Goal: Transaction & Acquisition: Purchase product/service

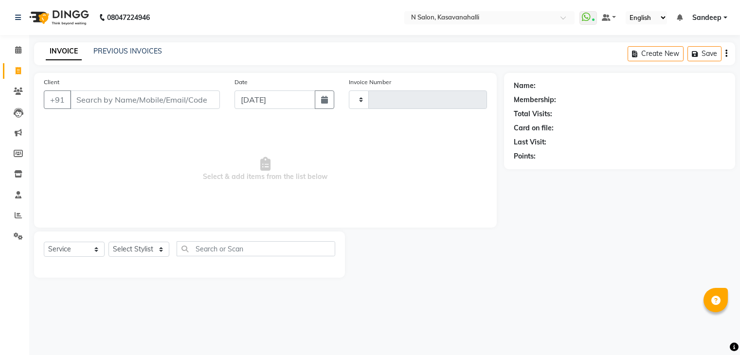
select select "service"
type input "1967"
select select "7111"
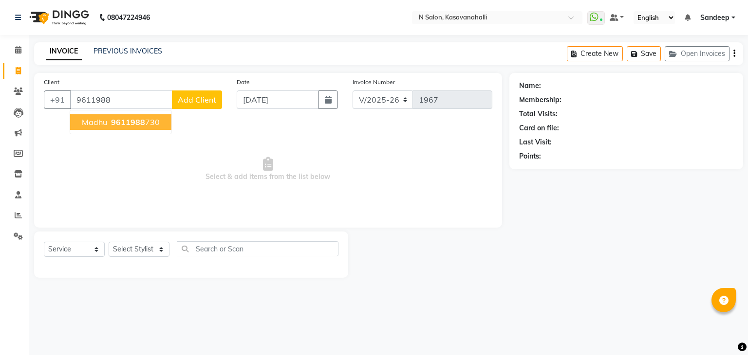
click at [135, 117] on span "9611988" at bounding box center [128, 122] width 34 height 10
type input "9611988730"
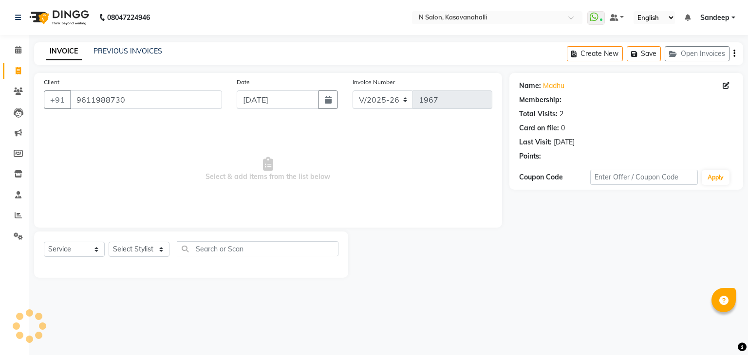
select select "1: Object"
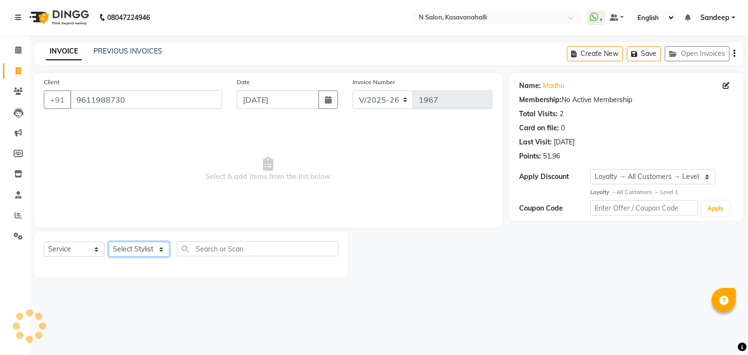
click at [148, 242] on select "Select Stylist Abisekh [PERSON_NAME] Choinam Karan Manju Owner [PERSON_NAME]" at bounding box center [139, 249] width 61 height 15
select select "86035"
click at [109, 242] on select "Select Stylist Abisekh [PERSON_NAME] Choinam Karan Manju Owner [PERSON_NAME]" at bounding box center [139, 249] width 61 height 15
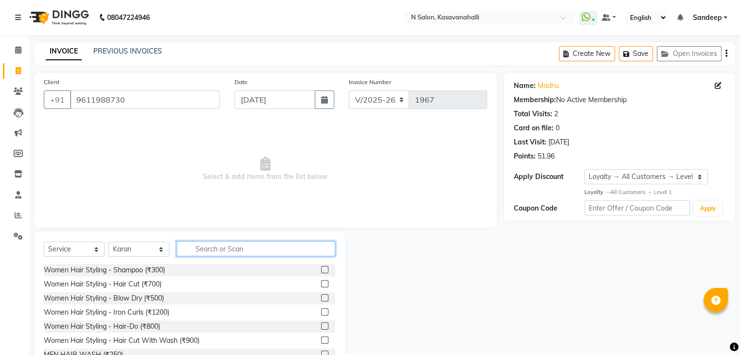
drag, startPoint x: 232, startPoint y: 243, endPoint x: 226, endPoint y: 246, distance: 6.3
click at [231, 243] on input "text" at bounding box center [256, 248] width 159 height 15
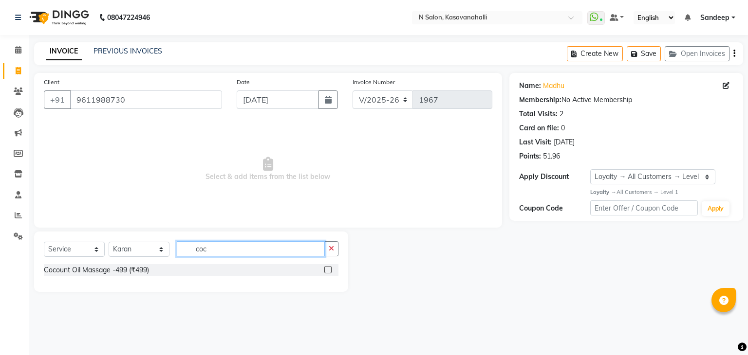
type input "coc"
click at [327, 271] on label at bounding box center [327, 269] width 7 height 7
click at [327, 271] on input "checkbox" at bounding box center [327, 270] width 6 height 6
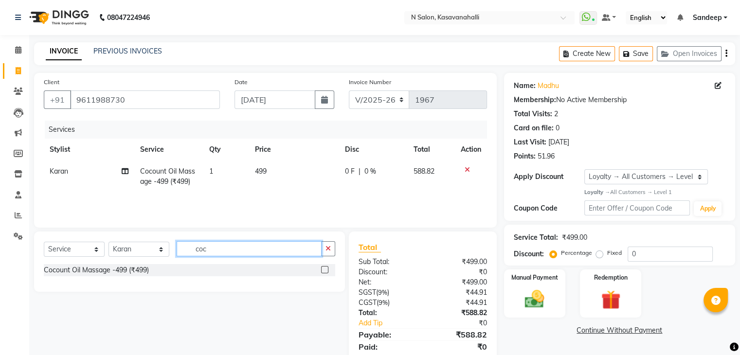
checkbox input "false"
click at [238, 250] on input "coc" at bounding box center [249, 248] width 145 height 15
type input "c"
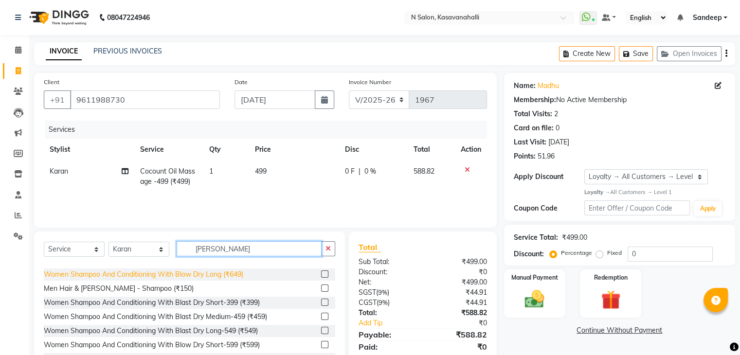
scroll to position [97, 0]
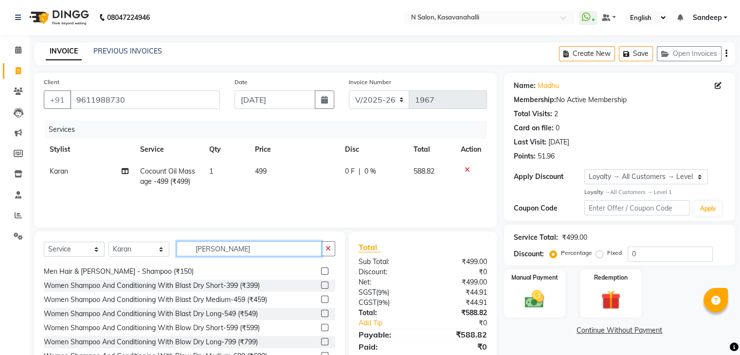
type input "[PERSON_NAME]"
click at [321, 285] on label at bounding box center [324, 285] width 7 height 7
click at [321, 285] on input "checkbox" at bounding box center [324, 286] width 6 height 6
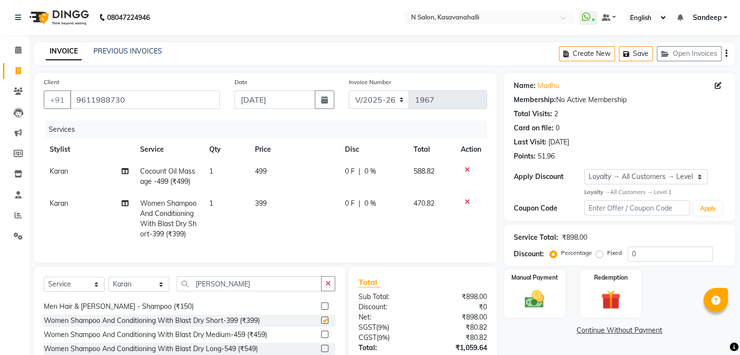
checkbox input "false"
click at [222, 288] on input "[PERSON_NAME]" at bounding box center [249, 284] width 145 height 15
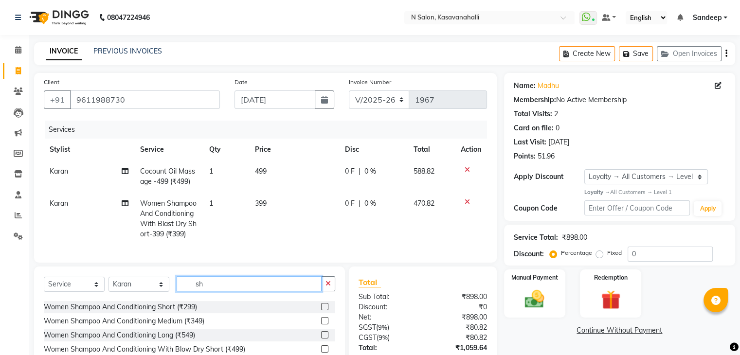
type input "s"
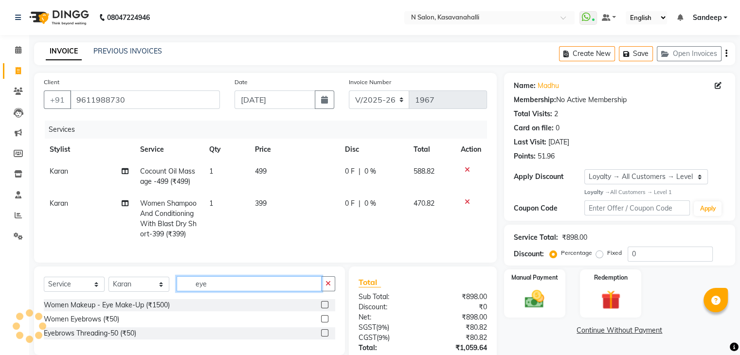
scroll to position [49, 0]
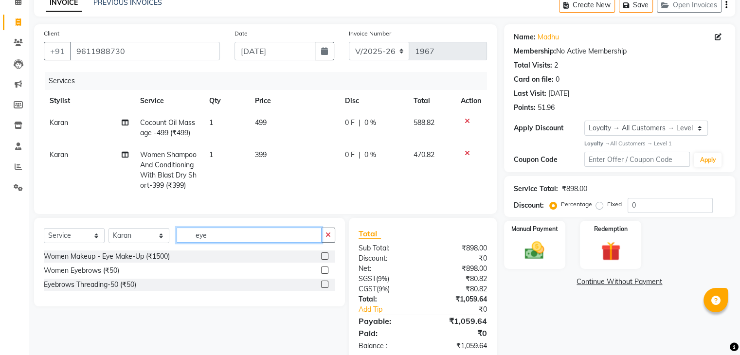
type input "eye"
click at [322, 274] on label at bounding box center [324, 270] width 7 height 7
click at [322, 274] on input "checkbox" at bounding box center [324, 271] width 6 height 6
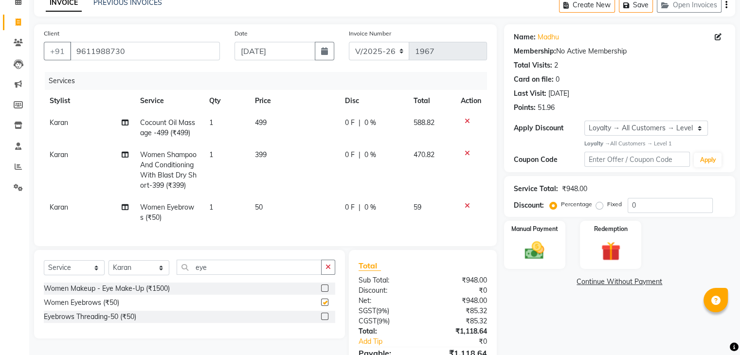
checkbox input "false"
click at [249, 273] on input "eye" at bounding box center [249, 267] width 145 height 15
type input "e"
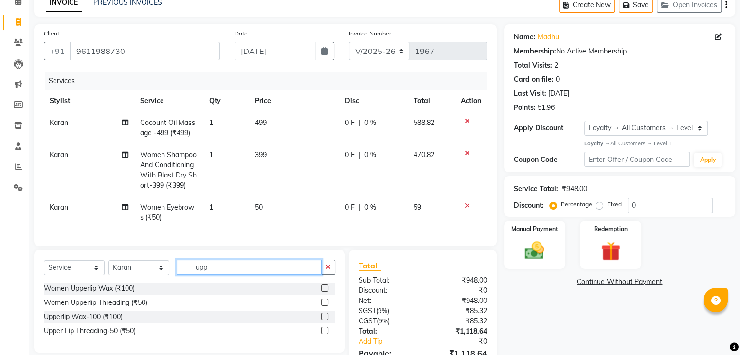
scroll to position [109, 0]
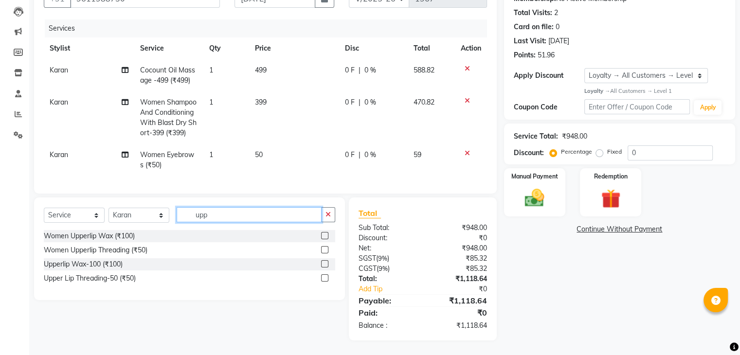
type input "upp"
click at [327, 278] on label at bounding box center [324, 278] width 7 height 7
click at [327, 278] on input "checkbox" at bounding box center [324, 279] width 6 height 6
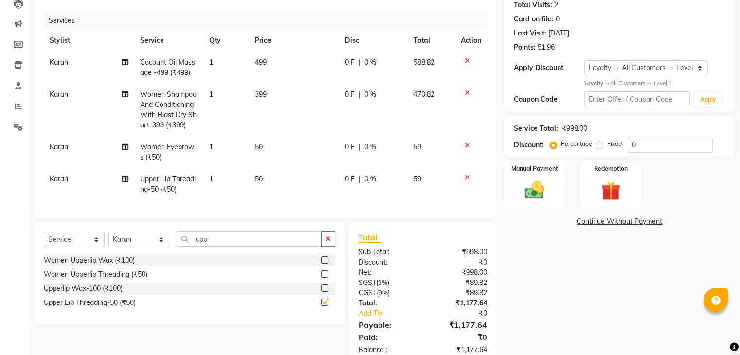
checkbox input "false"
click at [71, 149] on td "Karan" at bounding box center [89, 152] width 91 height 32
select select "86035"
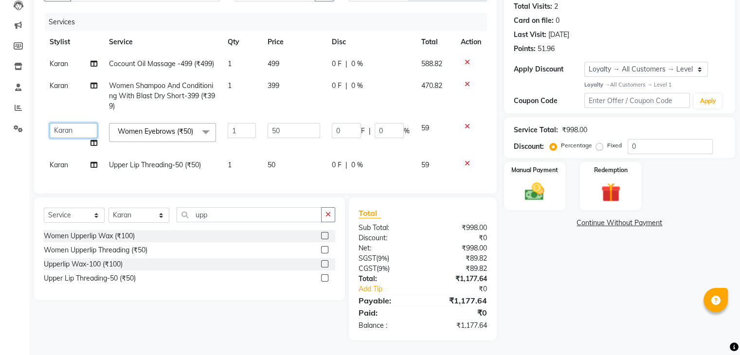
click at [66, 130] on select "[PERSON_NAME] [PERSON_NAME] Choinam [PERSON_NAME] Owner [PERSON_NAME]" at bounding box center [74, 130] width 48 height 15
select select "90046"
click at [66, 167] on span "Karan" at bounding box center [59, 165] width 18 height 9
select select "86035"
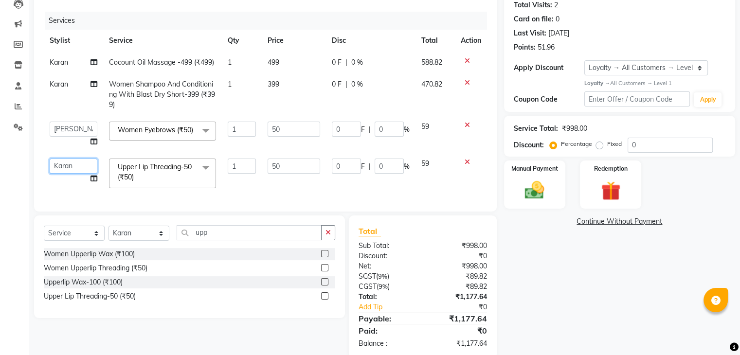
click at [65, 172] on select "[PERSON_NAME] [PERSON_NAME] Choinam [PERSON_NAME] Owner [PERSON_NAME]" at bounding box center [74, 166] width 48 height 15
select select "90046"
click at [68, 111] on td "Karan" at bounding box center [73, 95] width 59 height 42
select select "86035"
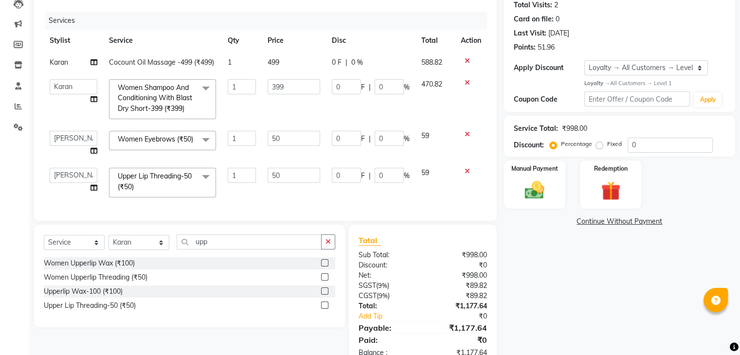
click at [67, 63] on span "Karan" at bounding box center [59, 62] width 18 height 9
select select "86035"
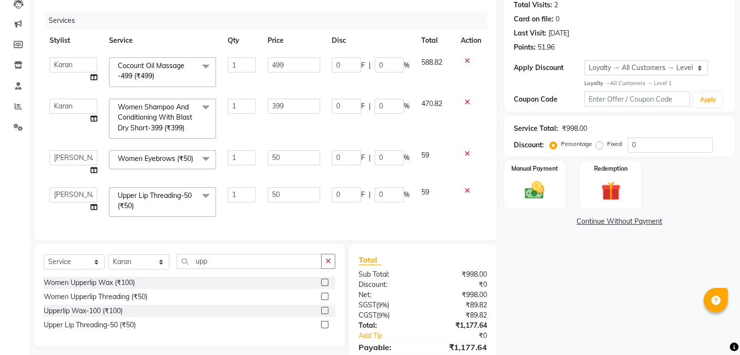
scroll to position [167, 0]
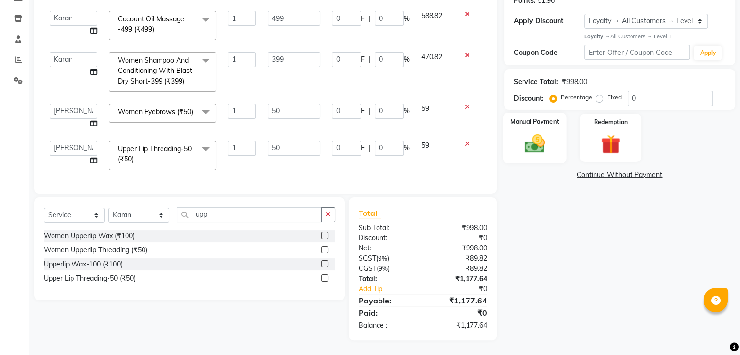
click at [552, 143] on div "Manual Payment" at bounding box center [535, 138] width 64 height 50
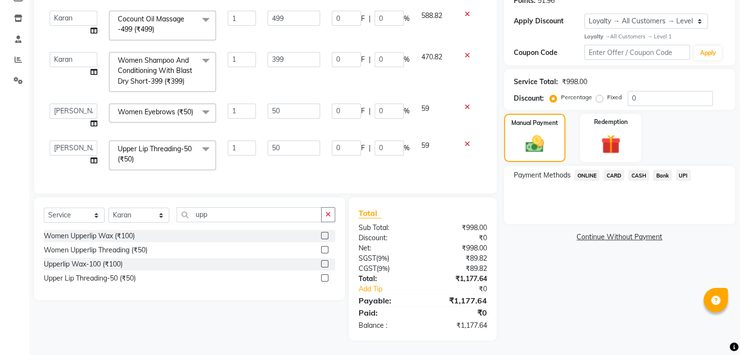
drag, startPoint x: 614, startPoint y: 166, endPoint x: 611, endPoint y: 239, distance: 73.1
click at [615, 170] on span "CARD" at bounding box center [614, 175] width 21 height 11
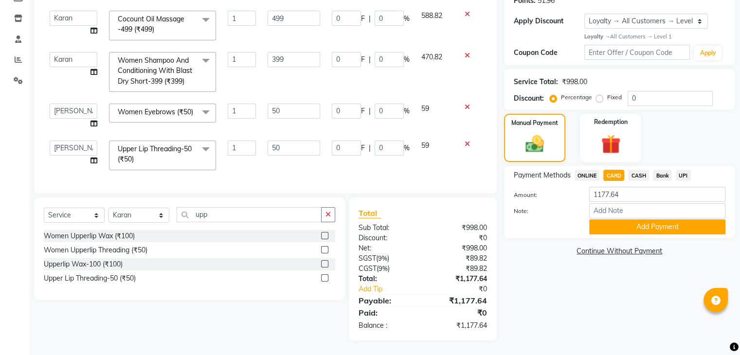
click at [630, 220] on button "Add Payment" at bounding box center [658, 227] width 136 height 15
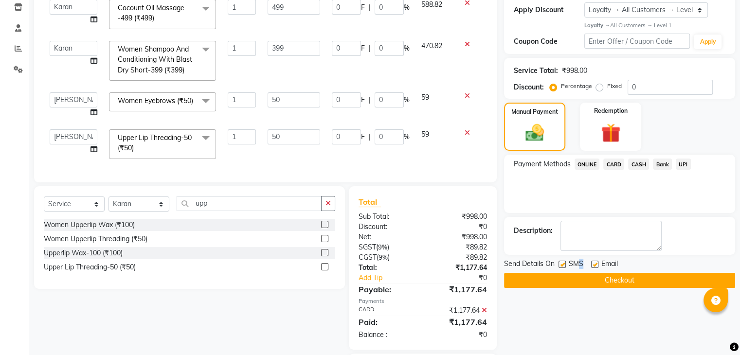
click at [580, 270] on span "SMS" at bounding box center [576, 265] width 15 height 12
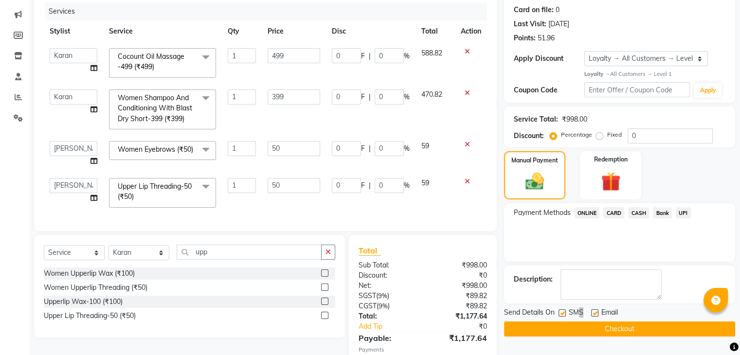
scroll to position [21, 0]
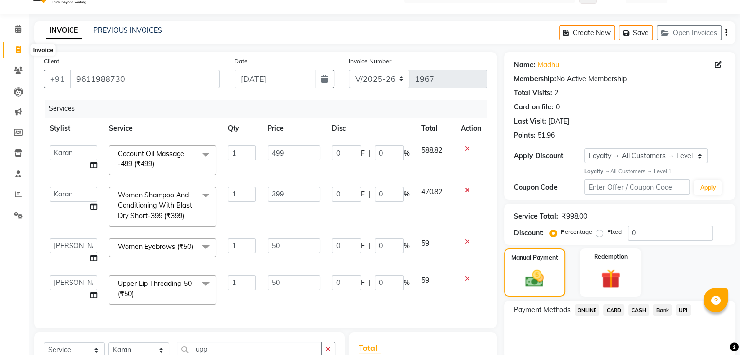
drag, startPoint x: 16, startPoint y: 52, endPoint x: 396, endPoint y: 60, distance: 379.8
click at [16, 53] on icon at bounding box center [18, 49] width 5 height 7
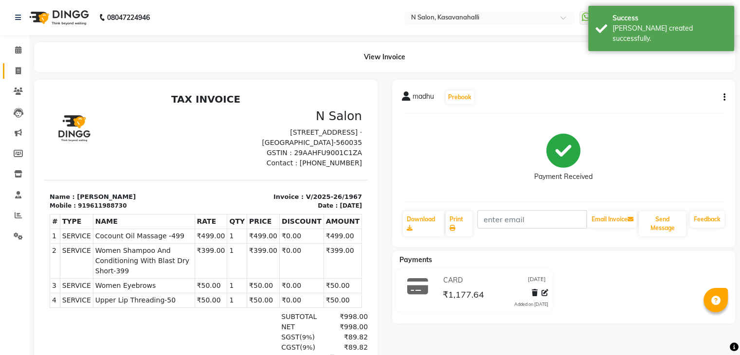
click at [8, 74] on link "Invoice" at bounding box center [14, 71] width 23 height 16
select select "service"
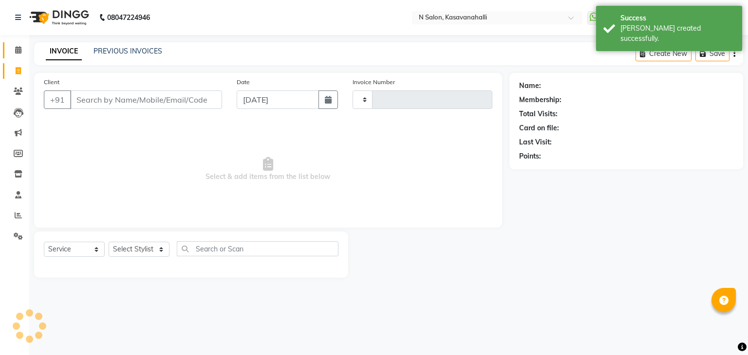
click at [13, 47] on span at bounding box center [18, 50] width 17 height 11
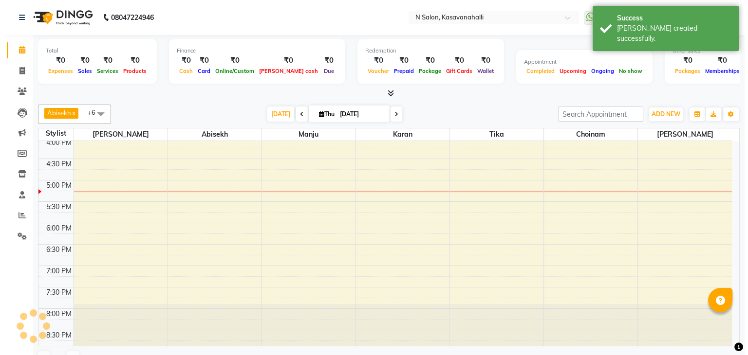
scroll to position [346, 0]
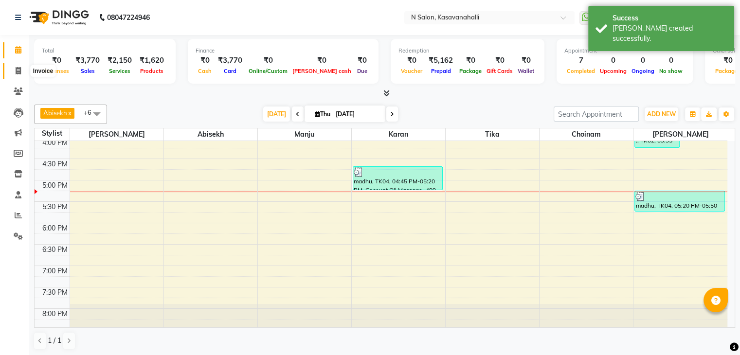
click at [17, 72] on icon at bounding box center [18, 70] width 5 height 7
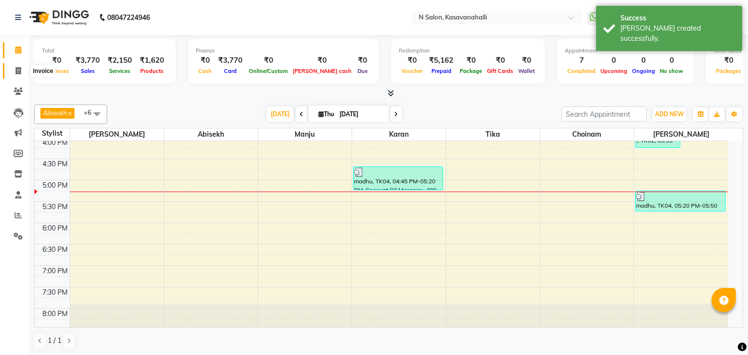
select select "7111"
select select "service"
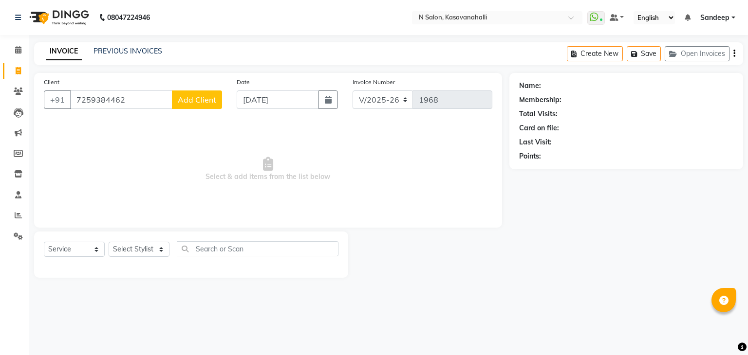
type input "7259384462"
click at [201, 106] on button "Add Client" at bounding box center [197, 100] width 50 height 18
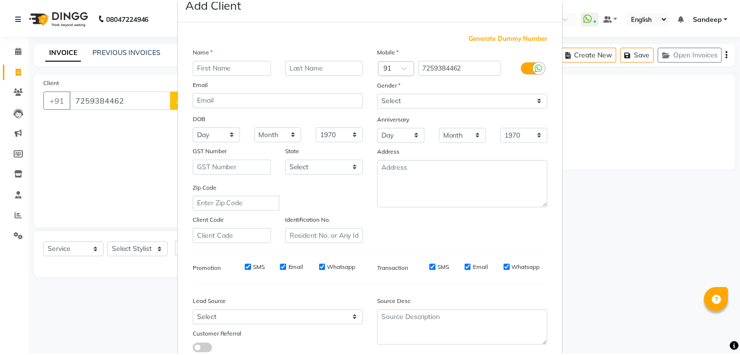
scroll to position [99, 0]
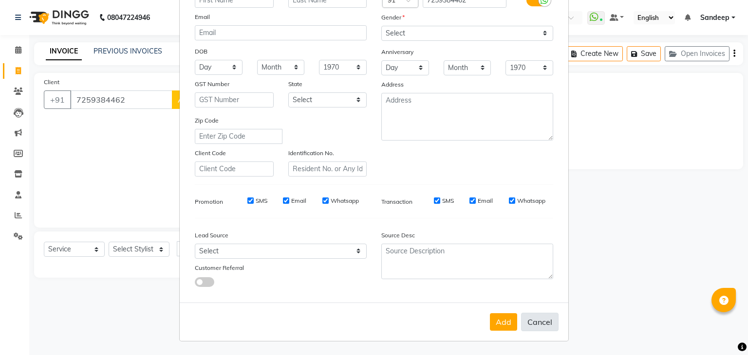
drag, startPoint x: 536, startPoint y: 328, endPoint x: 532, endPoint y: 323, distance: 5.9
click at [533, 324] on button "Cancel" at bounding box center [539, 322] width 37 height 18
select select
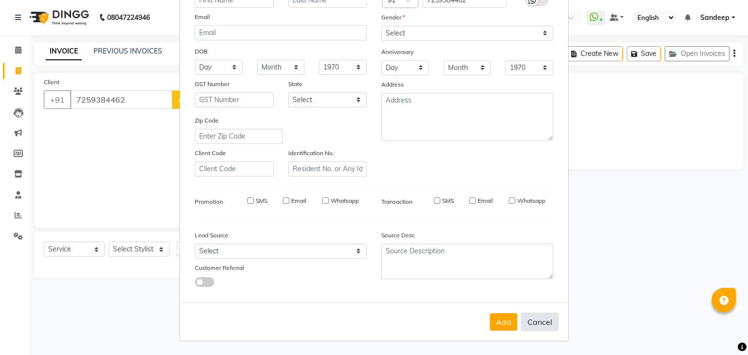
select select
checkbox input "false"
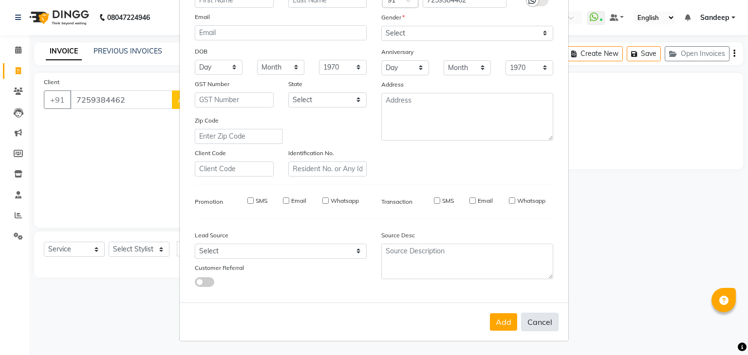
checkbox input "false"
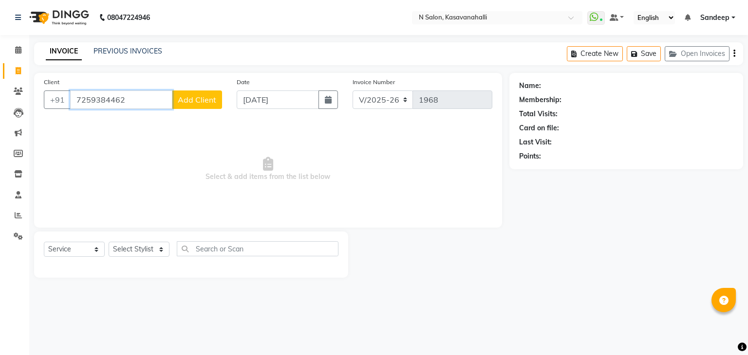
click at [125, 105] on input "7259384462" at bounding box center [121, 100] width 102 height 18
type input "7259384468"
click at [153, 138] on span "Select & add items from the list below" at bounding box center [268, 169] width 448 height 97
click at [163, 246] on select "Select Stylist Abisekh [PERSON_NAME] Choinam Karan Manju Owner [PERSON_NAME]" at bounding box center [139, 249] width 61 height 15
select select "86035"
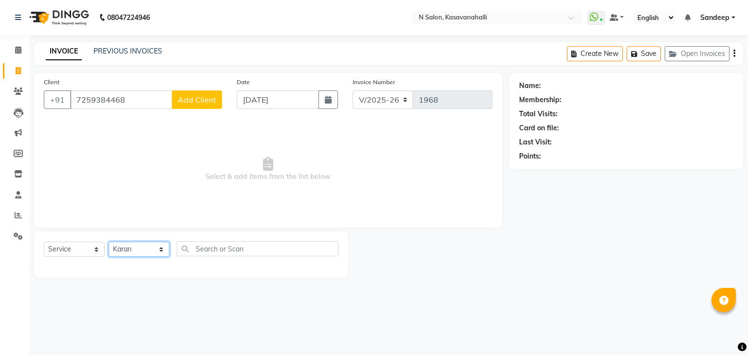
click at [109, 242] on select "Select Stylist Abisekh [PERSON_NAME] Choinam Karan Manju Owner [PERSON_NAME]" at bounding box center [139, 249] width 61 height 15
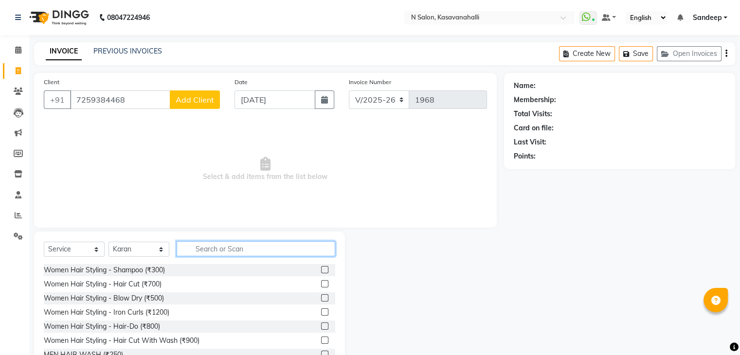
click at [218, 253] on input "text" at bounding box center [256, 248] width 159 height 15
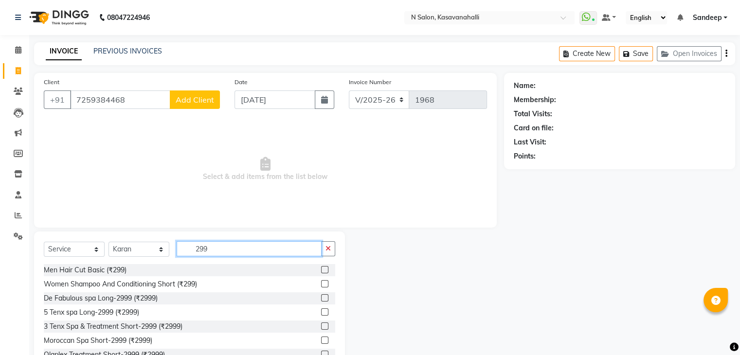
type input "299"
click at [321, 271] on label at bounding box center [324, 269] width 7 height 7
click at [321, 271] on input "checkbox" at bounding box center [324, 270] width 6 height 6
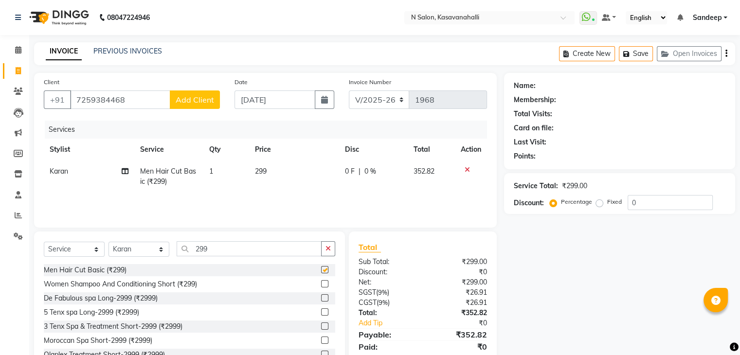
checkbox input "false"
click at [268, 175] on td "299" at bounding box center [294, 177] width 90 height 32
select select "86035"
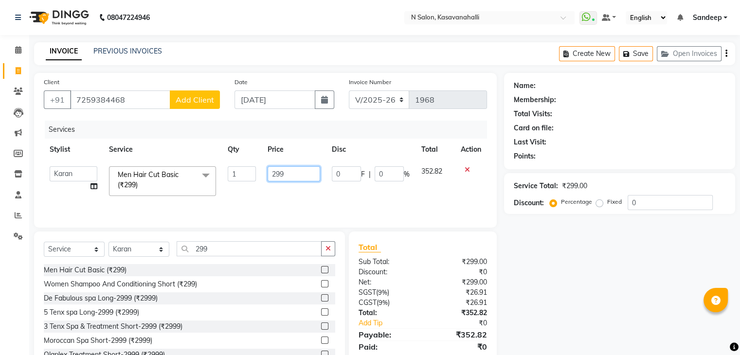
click at [290, 177] on input "299" at bounding box center [294, 173] width 53 height 15
type input "2"
type input "100"
click at [227, 252] on input "299" at bounding box center [249, 248] width 145 height 15
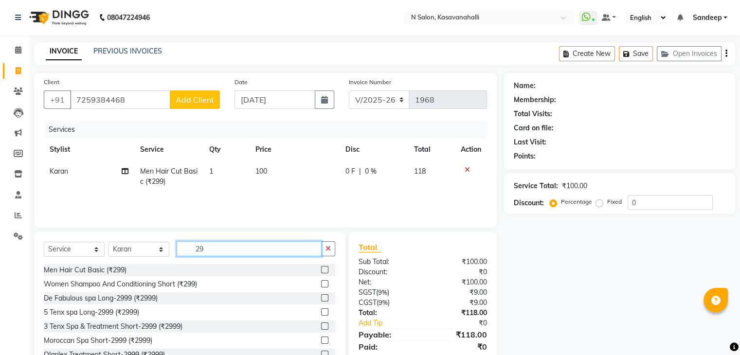
type input "2"
type input "clean"
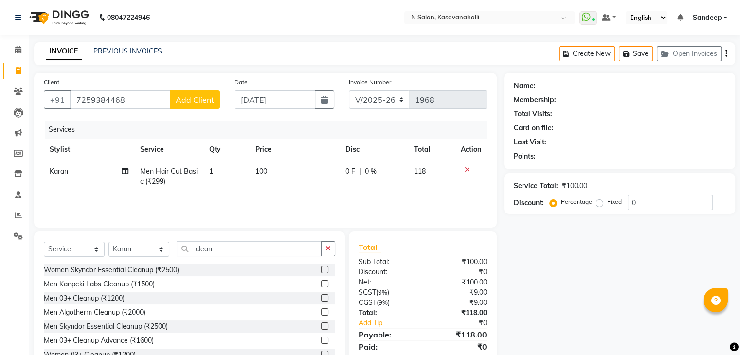
click at [321, 300] on label at bounding box center [324, 298] width 7 height 7
click at [321, 300] on input "checkbox" at bounding box center [324, 299] width 6 height 6
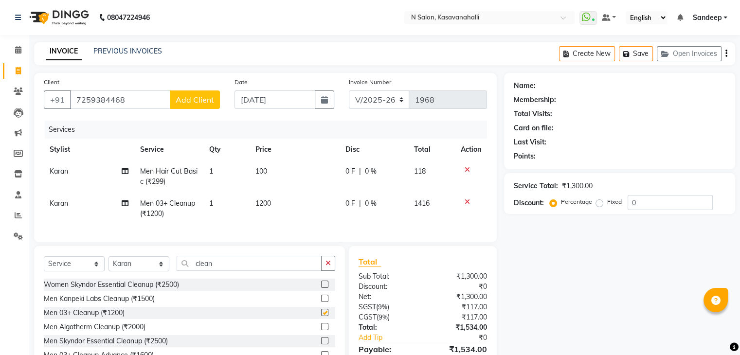
checkbox input "false"
click at [270, 206] on span "1200" at bounding box center [264, 203] width 16 height 9
select select "86035"
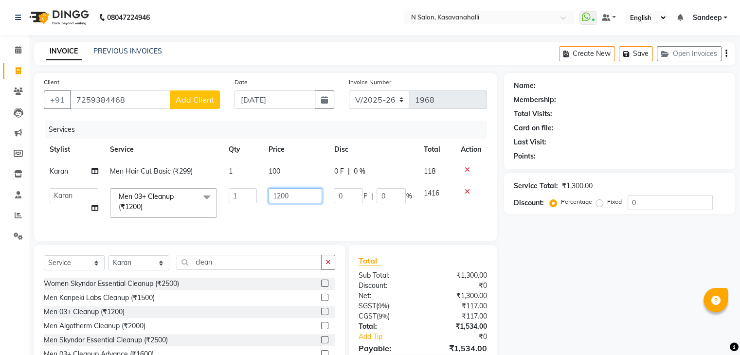
click at [306, 201] on input "1200" at bounding box center [296, 195] width 54 height 15
type input "1"
type input "500"
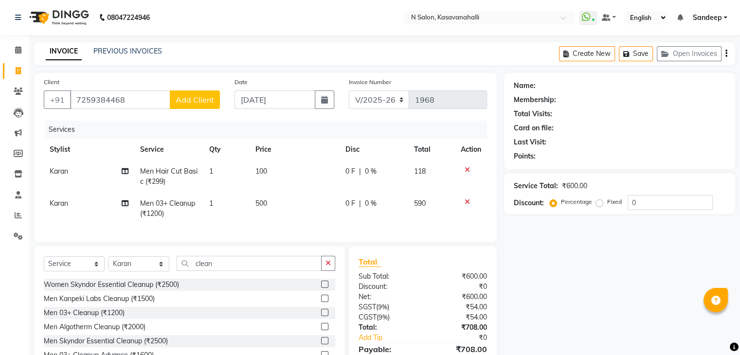
click at [287, 206] on td "500" at bounding box center [295, 209] width 90 height 32
select select "86035"
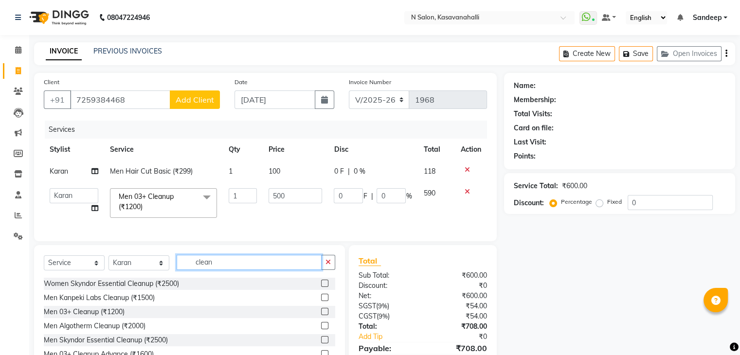
click at [253, 267] on input "clean" at bounding box center [249, 262] width 145 height 15
type input "c"
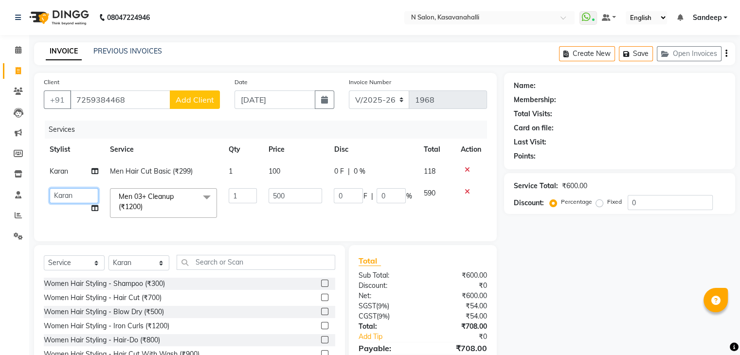
click at [67, 199] on select "[PERSON_NAME] [PERSON_NAME] Choinam [PERSON_NAME] Owner [PERSON_NAME]" at bounding box center [74, 195] width 49 height 15
click at [69, 198] on select "[PERSON_NAME] [PERSON_NAME] Choinam [PERSON_NAME] Owner [PERSON_NAME]" at bounding box center [74, 195] width 49 height 15
select select "88552"
click at [72, 194] on select "[PERSON_NAME] [PERSON_NAME] Choinam [PERSON_NAME] Owner [PERSON_NAME]" at bounding box center [74, 195] width 49 height 15
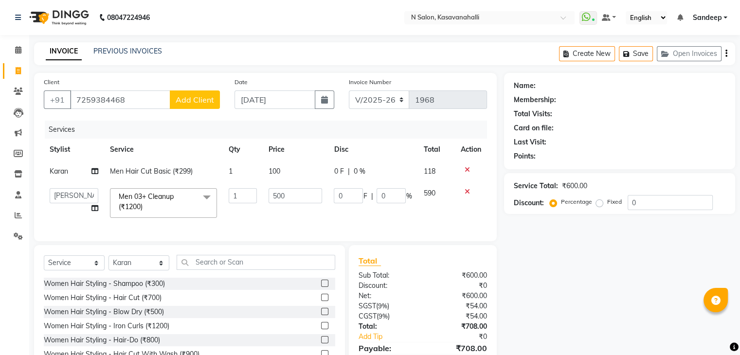
select select "90046"
click at [203, 270] on input "text" at bounding box center [256, 262] width 159 height 15
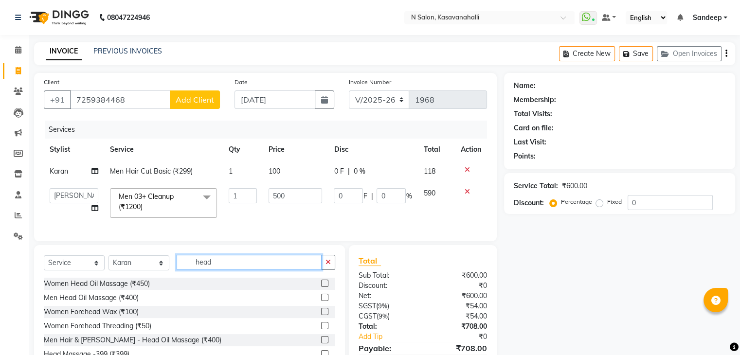
type input "head"
drag, startPoint x: 315, startPoint y: 304, endPoint x: 315, endPoint y: 299, distance: 4.9
click at [321, 301] on label at bounding box center [324, 297] width 7 height 7
click at [321, 301] on input "checkbox" at bounding box center [324, 298] width 6 height 6
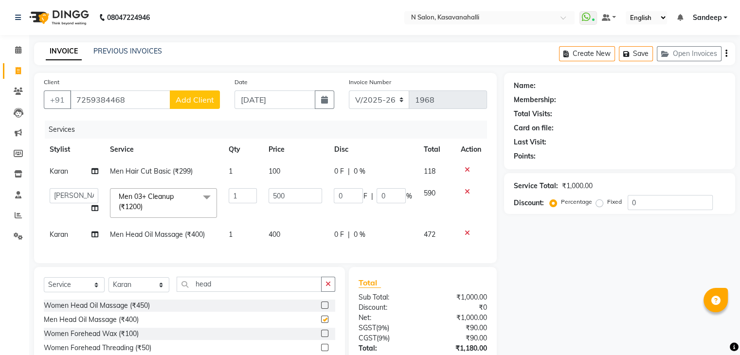
checkbox input "false"
click at [278, 237] on span "400" at bounding box center [275, 234] width 12 height 9
select select "86035"
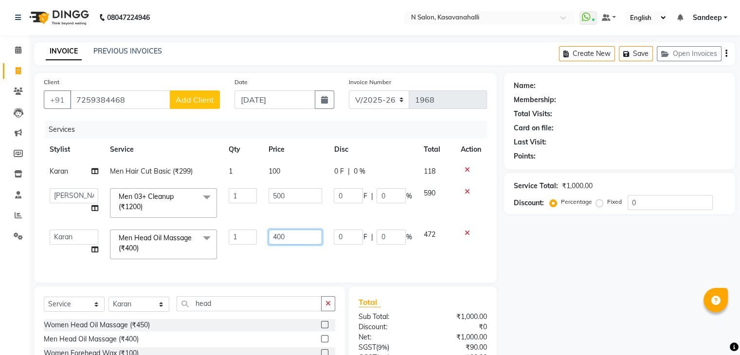
click at [297, 240] on input "400" at bounding box center [296, 237] width 54 height 15
type input "4"
type input "200"
click at [286, 209] on td "500" at bounding box center [295, 203] width 65 height 41
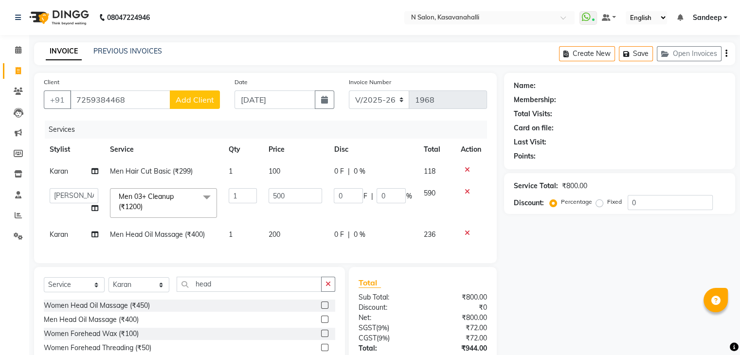
click at [274, 167] on td "100" at bounding box center [295, 172] width 65 height 22
select select "86035"
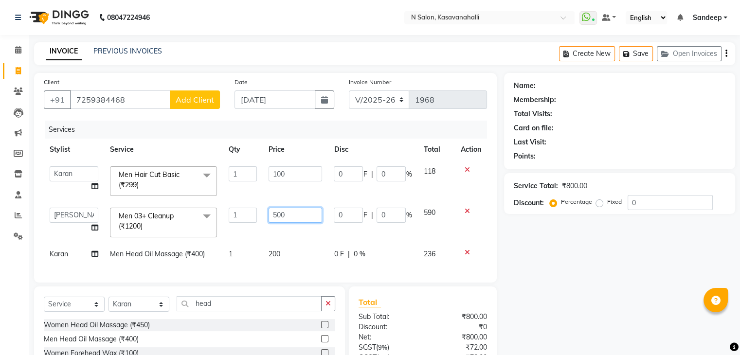
drag, startPoint x: 281, startPoint y: 219, endPoint x: 283, endPoint y: 223, distance: 5.1
click at [281, 221] on input "500" at bounding box center [296, 215] width 54 height 15
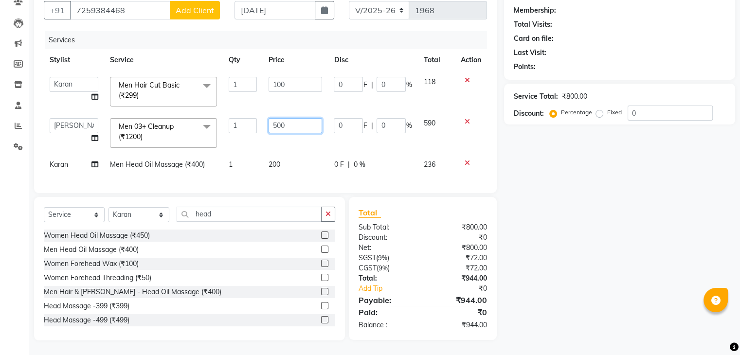
scroll to position [48, 0]
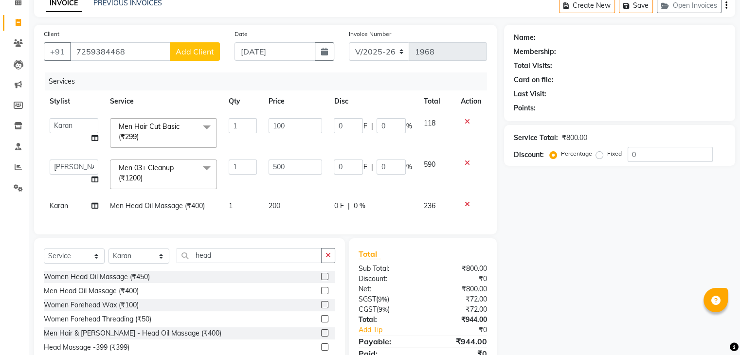
click at [62, 208] on div "Services Stylist Service Qty Price Disc Total Action Abisekh [PERSON_NAME] Choi…" at bounding box center [266, 149] width 444 height 152
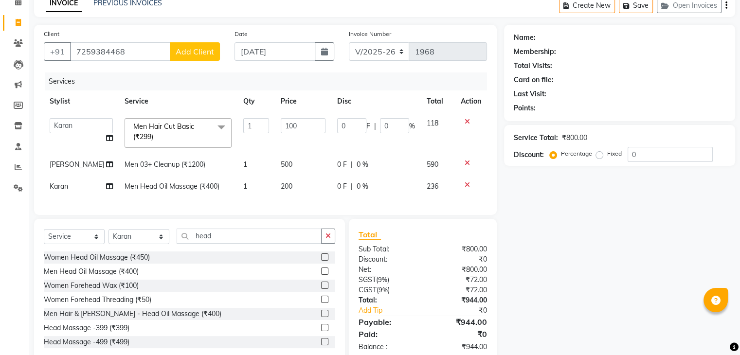
click at [65, 191] on span "Karan" at bounding box center [59, 186] width 18 height 9
select select "86035"
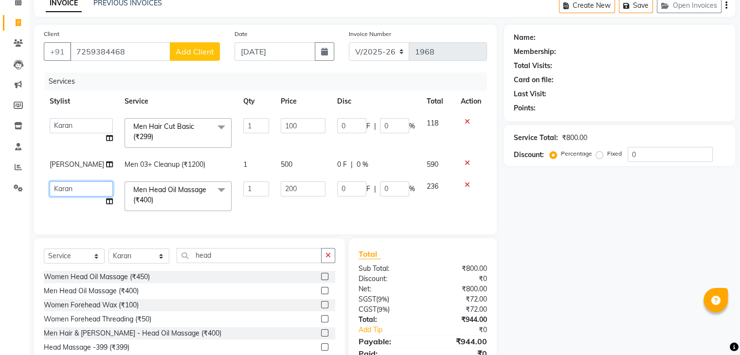
click at [68, 197] on select "[PERSON_NAME] [PERSON_NAME] Choinam [PERSON_NAME] Owner [PERSON_NAME]" at bounding box center [81, 189] width 63 height 15
select select "88552"
click at [366, 209] on td "0 F | 0 %" at bounding box center [377, 196] width 90 height 41
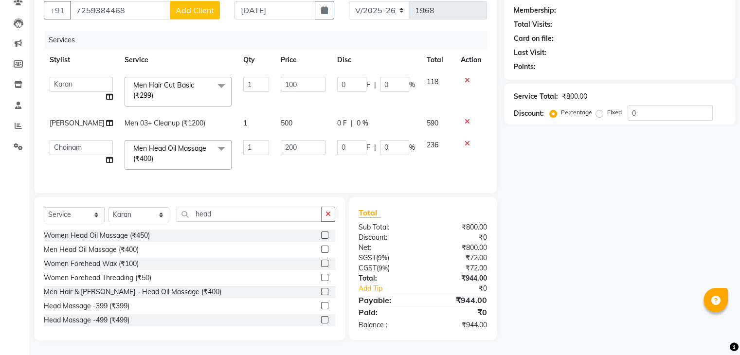
click at [608, 108] on label "Fixed" at bounding box center [615, 112] width 15 height 9
click at [601, 109] on input "Fixed" at bounding box center [601, 112] width 7 height 7
radio input "true"
click at [650, 106] on input "0" at bounding box center [670, 113] width 85 height 15
type input "4"
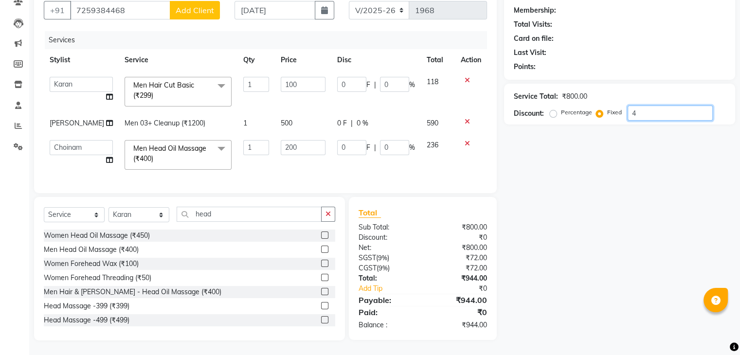
type input "0.5"
type input "1"
type input "0.5"
type input "44"
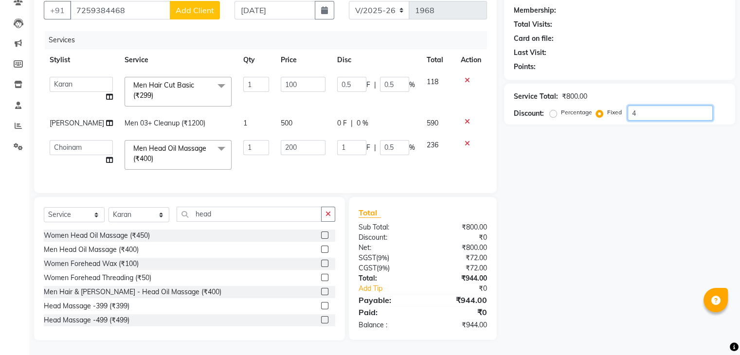
type input "5.5"
type input "11"
type input "5.5"
type input "44"
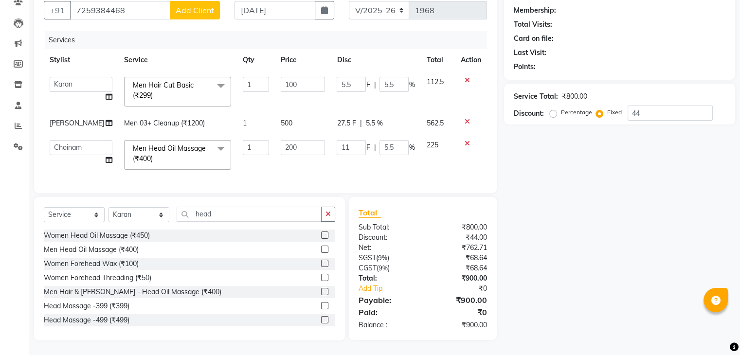
click at [598, 160] on div "Name: Membership: Total Visits: Card on file: Last Visit: Points: Service Total…" at bounding box center [623, 161] width 239 height 357
click at [261, 79] on td "1" at bounding box center [255, 91] width 37 height 41
click at [275, 116] on td "500" at bounding box center [303, 123] width 56 height 22
select select "90046"
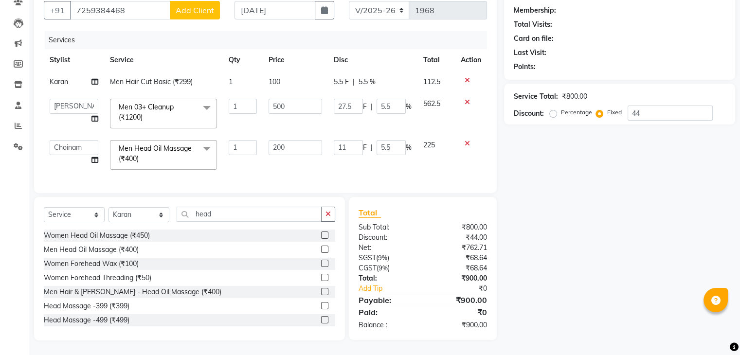
scroll to position [97, 0]
click at [70, 77] on td "Karan" at bounding box center [74, 82] width 60 height 22
select select "86035"
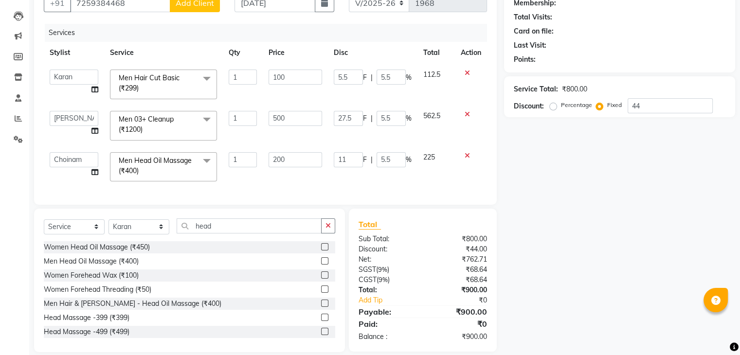
scroll to position [107, 0]
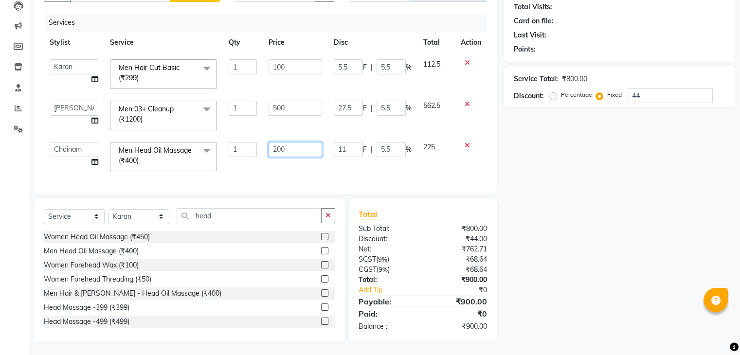
click at [297, 152] on input "200" at bounding box center [296, 149] width 54 height 15
click at [70, 67] on td "[PERSON_NAME] [PERSON_NAME] Choinam [PERSON_NAME] Owner [PERSON_NAME]" at bounding box center [74, 74] width 60 height 41
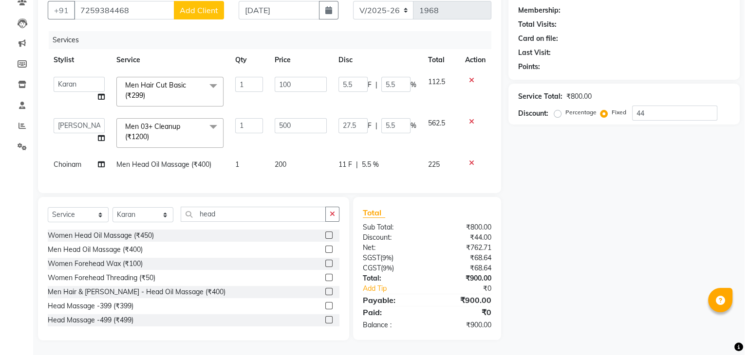
scroll to position [0, 0]
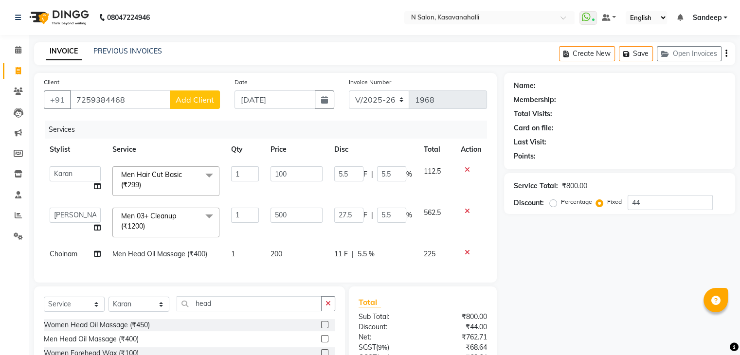
click at [196, 103] on span "Add Client" at bounding box center [195, 100] width 38 height 10
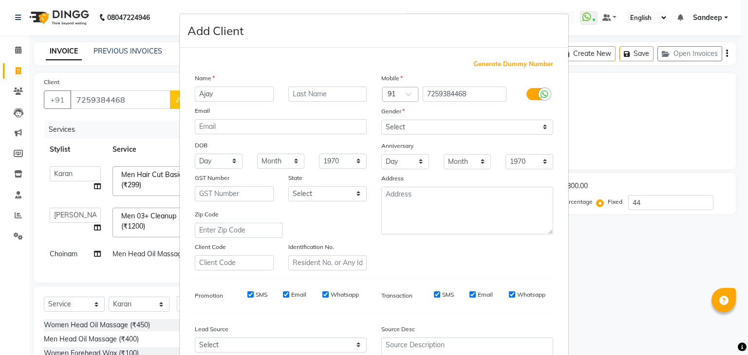
type input "Ajay"
click at [509, 127] on select "Select [DEMOGRAPHIC_DATA] [DEMOGRAPHIC_DATA] Other Prefer Not To Say" at bounding box center [467, 127] width 172 height 15
select select "[DEMOGRAPHIC_DATA]"
click at [381, 120] on select "Select [DEMOGRAPHIC_DATA] [DEMOGRAPHIC_DATA] Other Prefer Not To Say" at bounding box center [467, 127] width 172 height 15
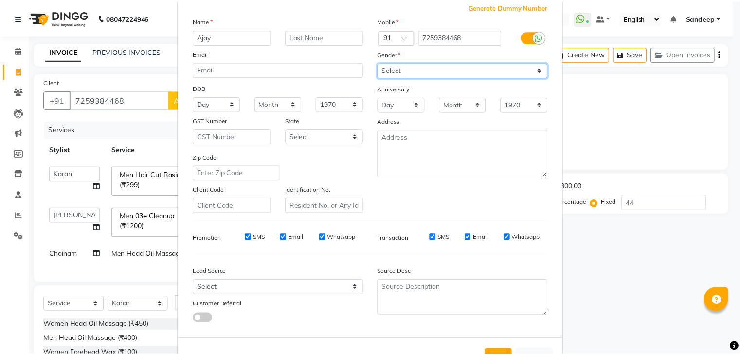
scroll to position [99, 0]
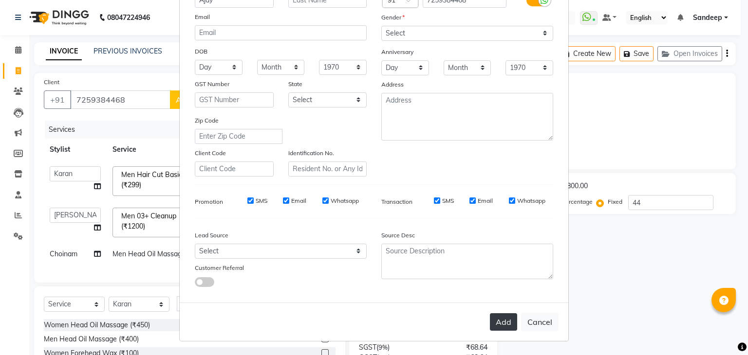
click at [504, 325] on button "Add" at bounding box center [503, 323] width 27 height 18
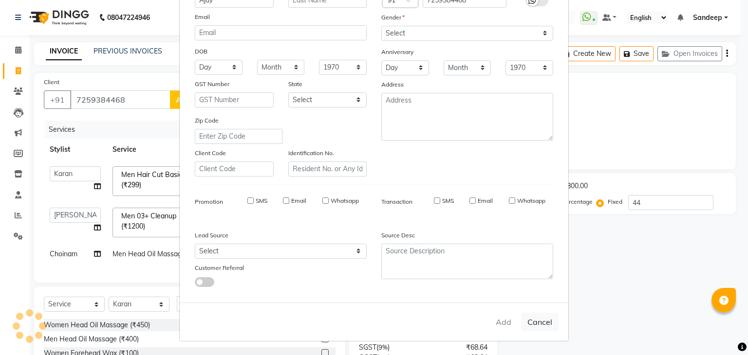
radio input "true"
type input "0"
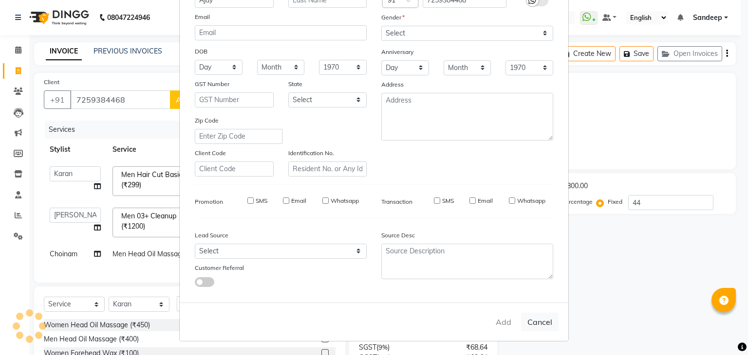
type input "0"
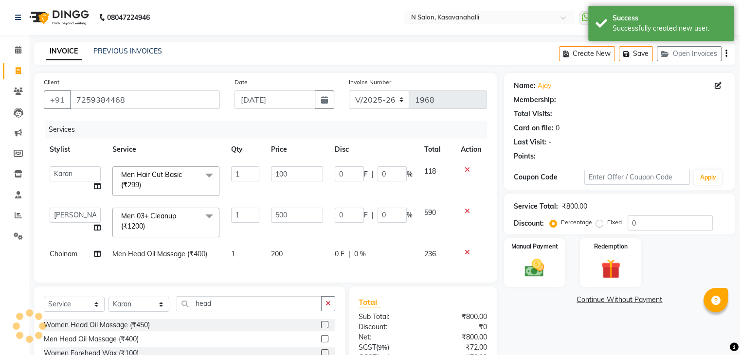
select select "1: Object"
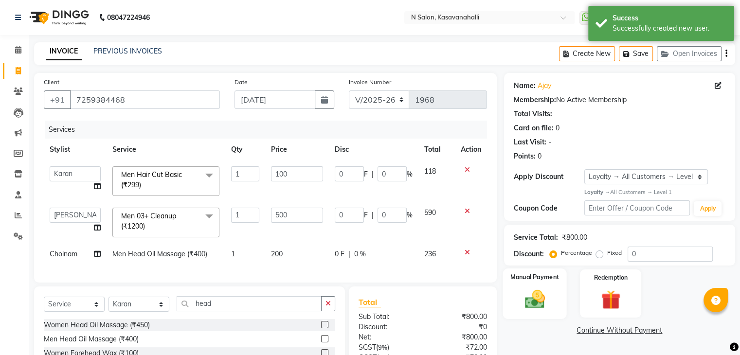
click at [555, 299] on div "Manual Payment" at bounding box center [535, 294] width 64 height 50
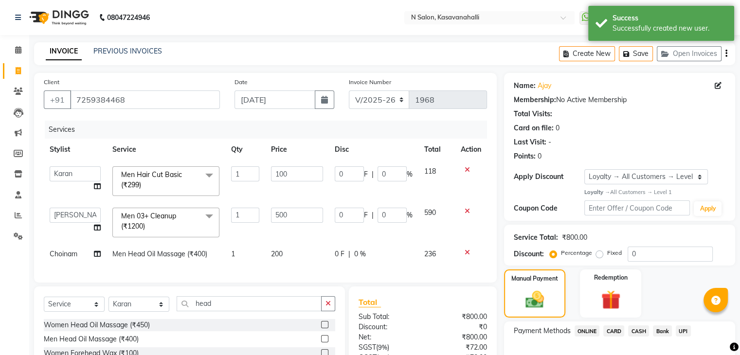
scroll to position [97, 0]
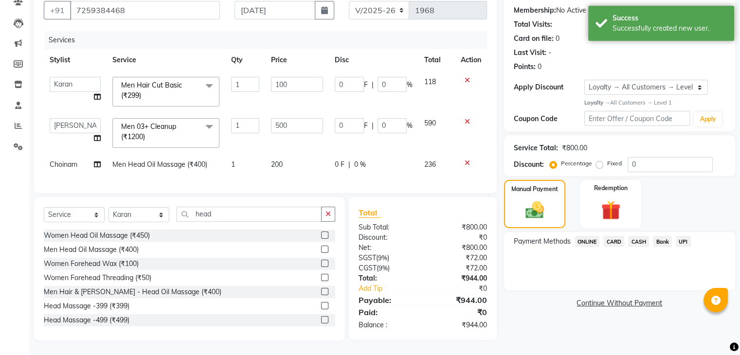
click at [617, 236] on span "CARD" at bounding box center [614, 241] width 21 height 11
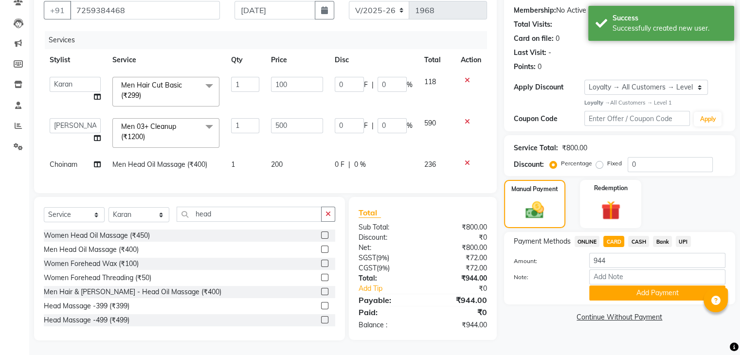
click at [594, 158] on div "Percentage Fixed" at bounding box center [590, 164] width 76 height 13
click at [608, 159] on label "Fixed" at bounding box center [615, 163] width 15 height 9
click at [599, 160] on input "Fixed" at bounding box center [601, 163] width 7 height 7
radio input "true"
click at [643, 162] on input "0" at bounding box center [670, 164] width 85 height 15
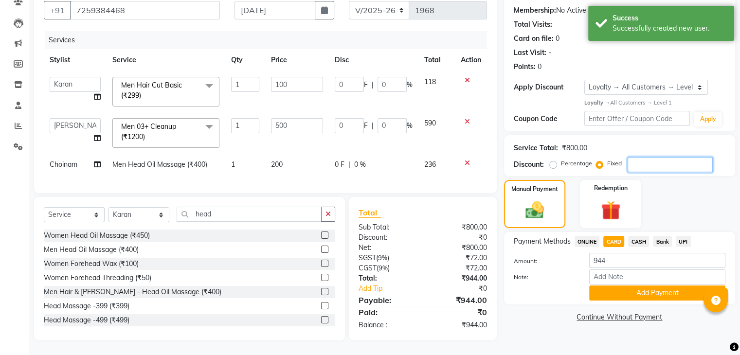
type input "4"
type input "2.5"
type input "0.5"
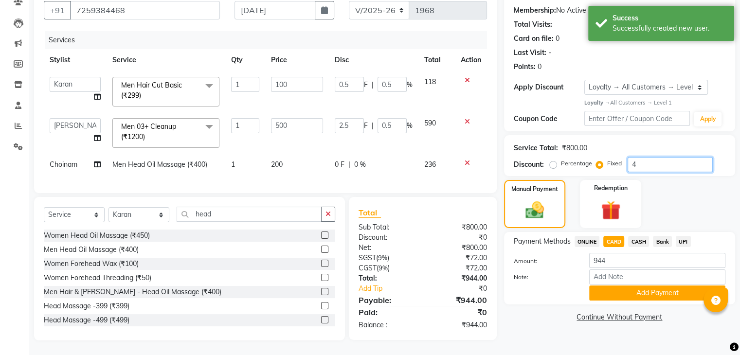
type input "44"
type input "27.5"
type input "5.5"
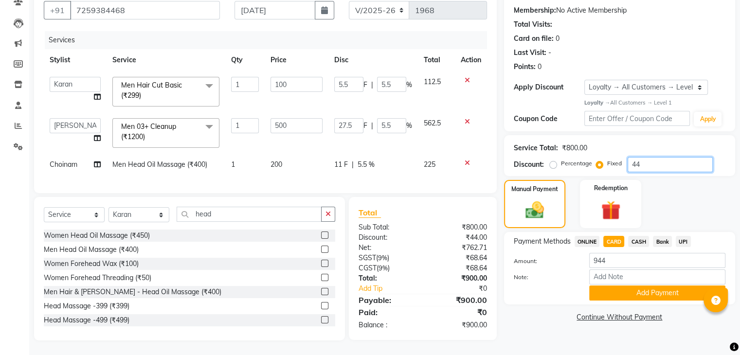
type input "44"
click at [549, 159] on div "Discount: Percentage Fixed 44" at bounding box center [620, 164] width 212 height 15
click at [561, 160] on label "Percentage" at bounding box center [576, 163] width 31 height 9
click at [552, 160] on input "Percentage" at bounding box center [555, 163] width 7 height 7
radio input "true"
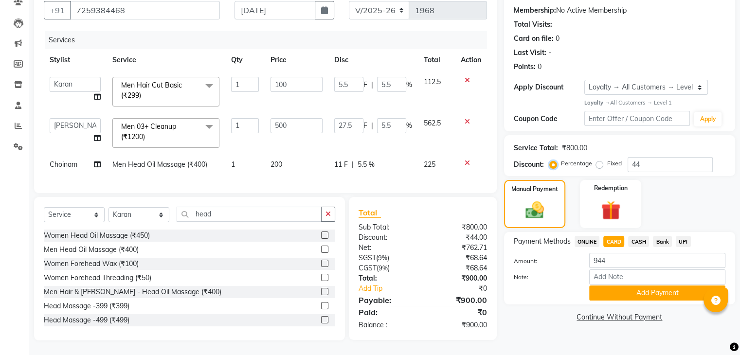
type input "220"
type input "44"
click at [608, 160] on label "Fixed" at bounding box center [615, 163] width 15 height 9
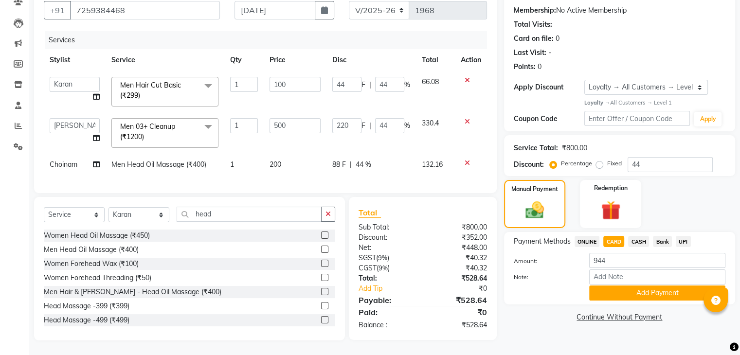
click at [600, 160] on input "Fixed" at bounding box center [601, 163] width 7 height 7
radio input "true"
type input "27.5"
type input "5.5"
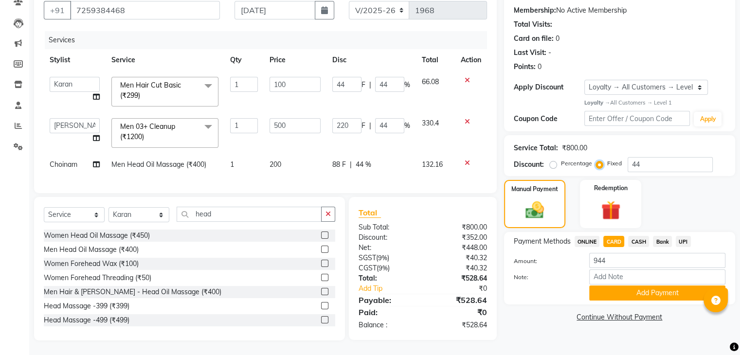
type input "5.5"
click at [544, 189] on div "Manual Payment" at bounding box center [535, 204] width 64 height 50
click at [607, 189] on div "Redemption" at bounding box center [611, 204] width 64 height 50
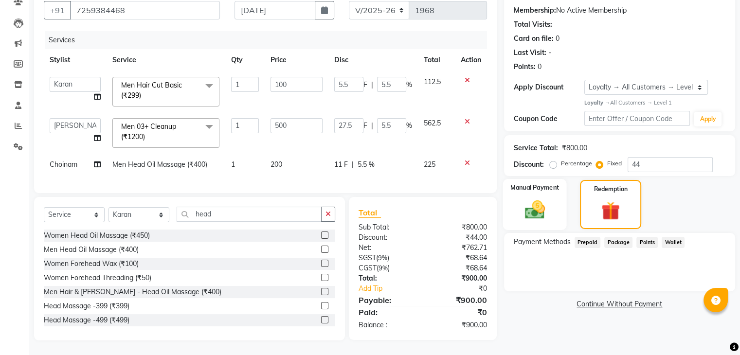
click at [534, 213] on img at bounding box center [534, 209] width 33 height 23
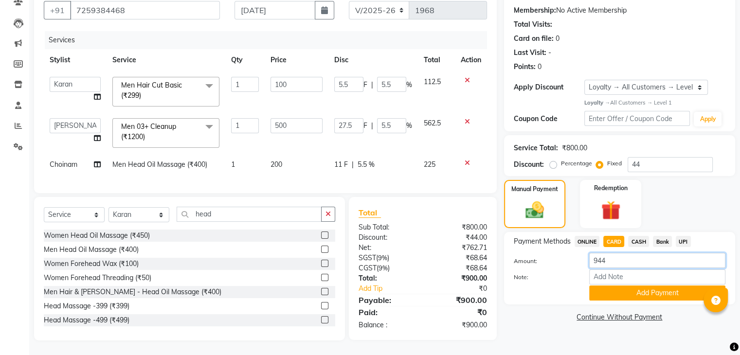
click at [619, 253] on input "944" at bounding box center [658, 260] width 136 height 15
type input "9"
type input "900"
click at [649, 288] on button "Add Payment" at bounding box center [658, 293] width 136 height 15
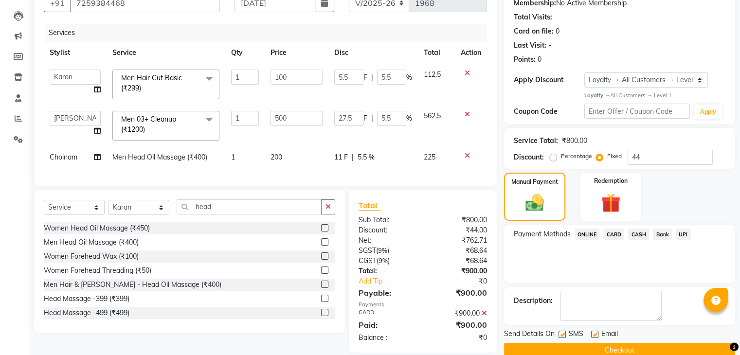
scroll to position [166, 0]
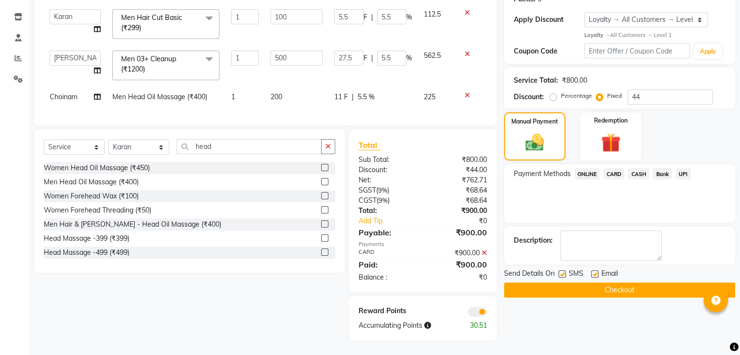
click at [600, 283] on button "Checkout" at bounding box center [619, 290] width 231 height 15
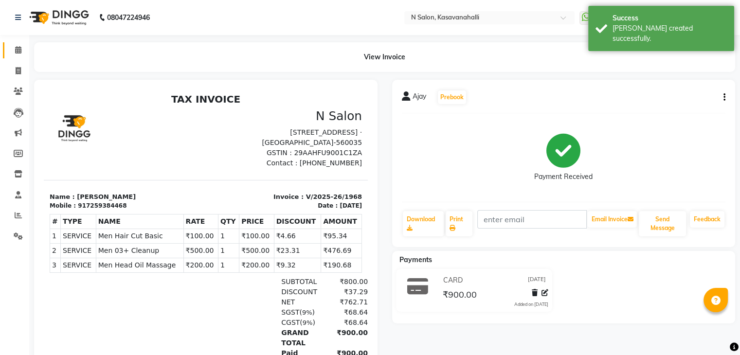
click at [16, 42] on link "Calendar" at bounding box center [14, 50] width 23 height 16
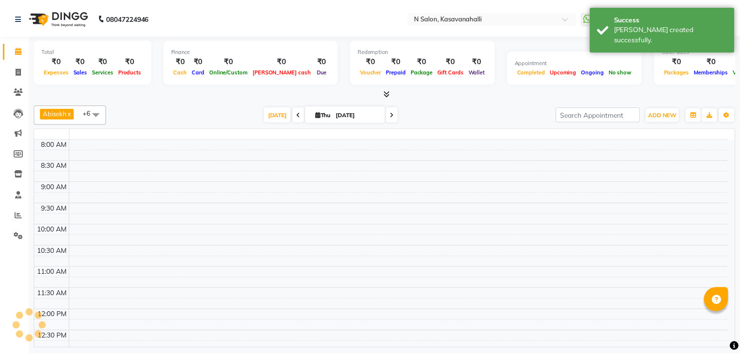
scroll to position [346, 0]
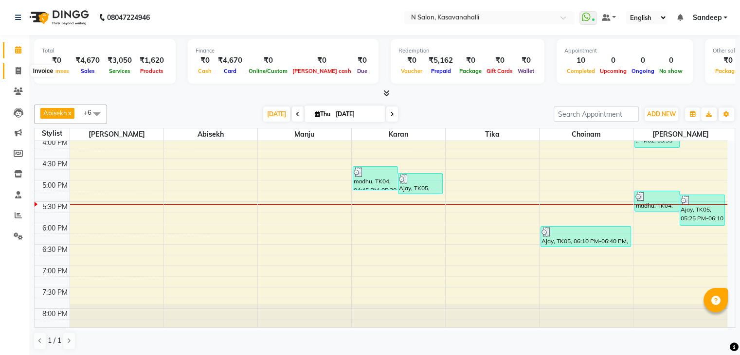
drag, startPoint x: 10, startPoint y: 71, endPoint x: 12, endPoint y: 64, distance: 6.6
click at [10, 69] on span at bounding box center [18, 71] width 17 height 11
select select "service"
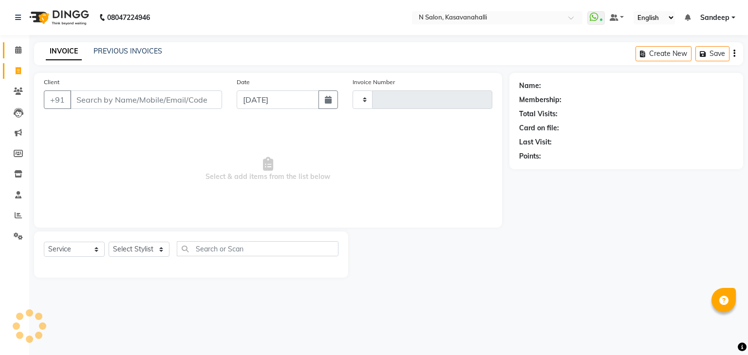
type input "1969"
select select "7111"
click at [17, 54] on span at bounding box center [18, 50] width 17 height 11
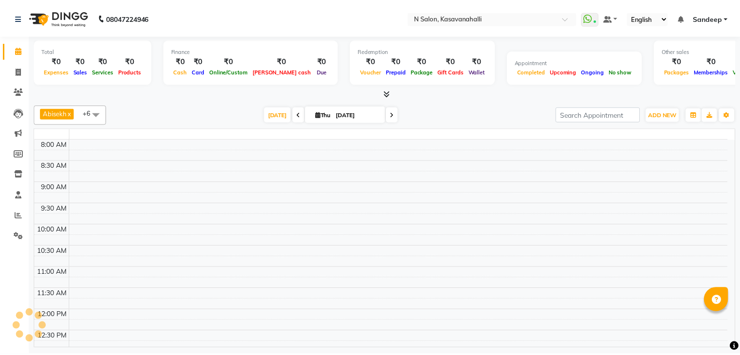
scroll to position [346, 0]
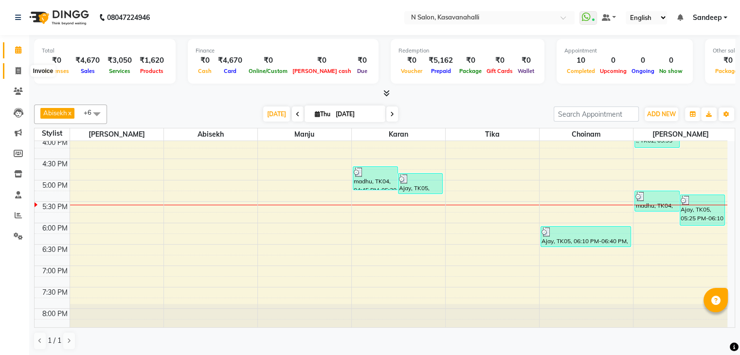
click at [12, 71] on span at bounding box center [18, 71] width 17 height 11
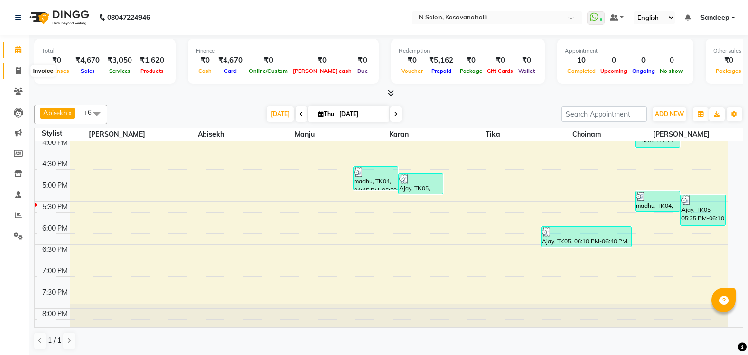
select select "service"
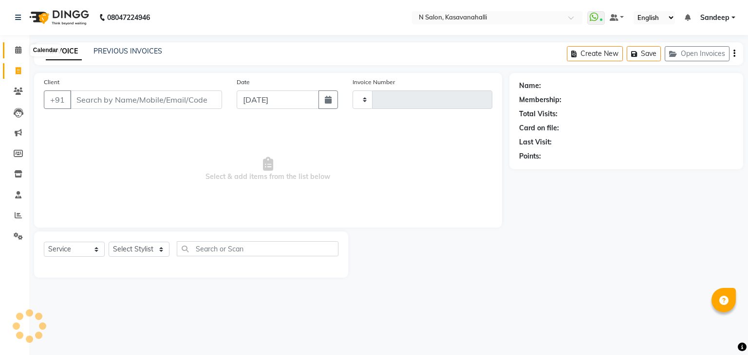
type input "1969"
select select "7111"
click at [20, 49] on icon at bounding box center [18, 49] width 6 height 7
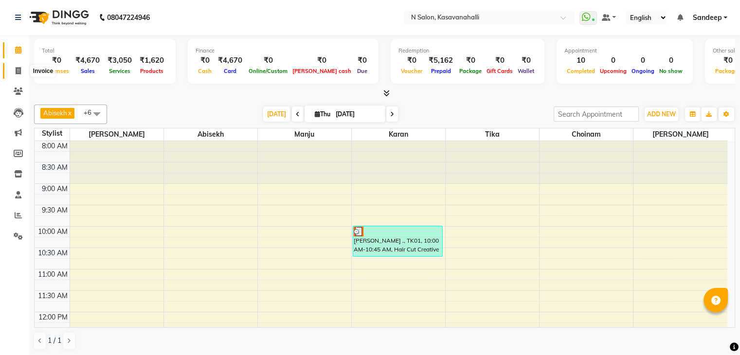
click at [14, 72] on span at bounding box center [18, 71] width 17 height 11
select select "service"
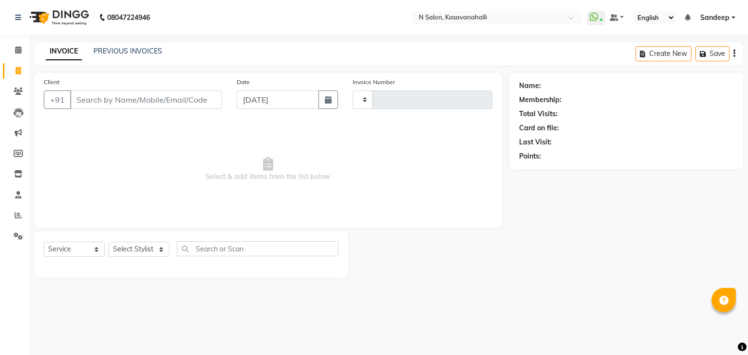
type input "1969"
select select "7111"
drag, startPoint x: 9, startPoint y: 78, endPoint x: 8, endPoint y: 72, distance: 6.9
click at [8, 78] on link "Invoice" at bounding box center [14, 71] width 23 height 16
select select "7111"
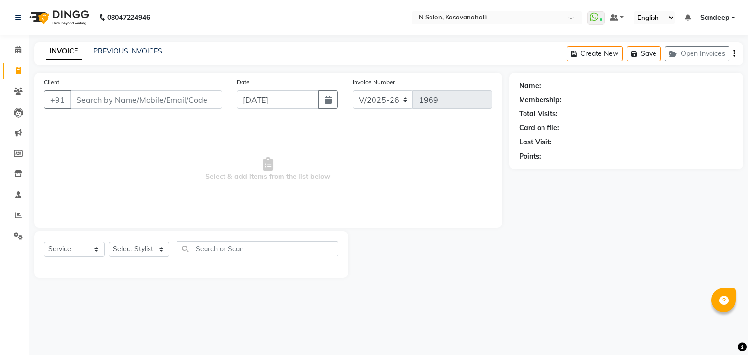
select select "service"
click at [16, 51] on icon at bounding box center [18, 49] width 6 height 7
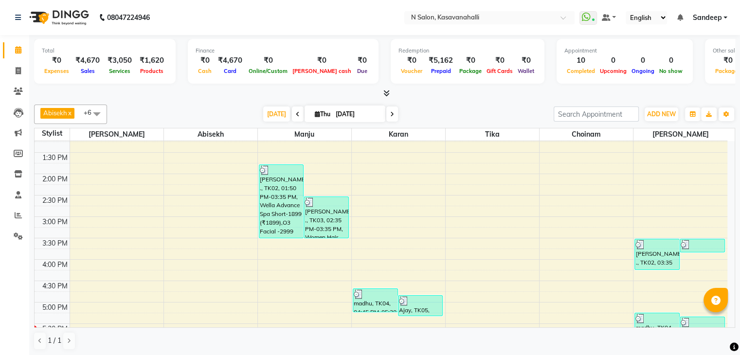
scroll to position [219, 0]
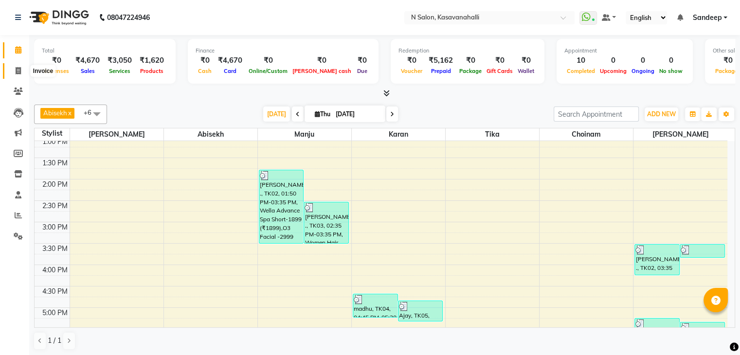
click at [22, 72] on span at bounding box center [18, 71] width 17 height 11
select select "service"
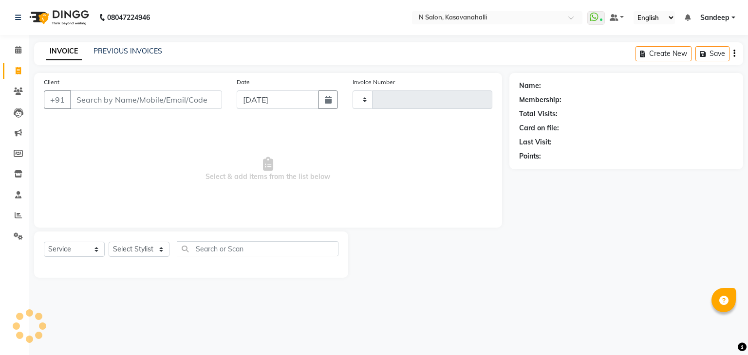
type input "1969"
select select "7111"
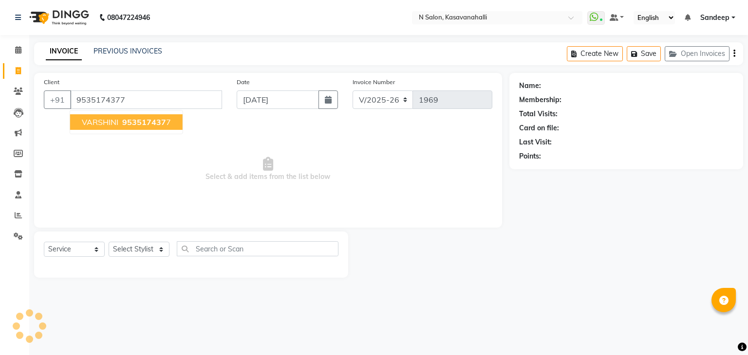
type input "9535174377"
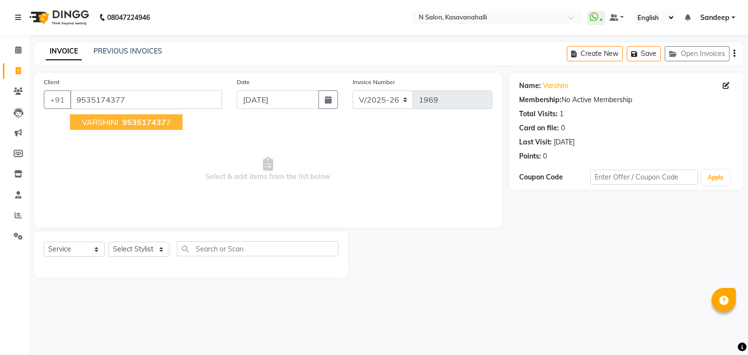
click at [146, 125] on span "953517437" at bounding box center [144, 122] width 44 height 10
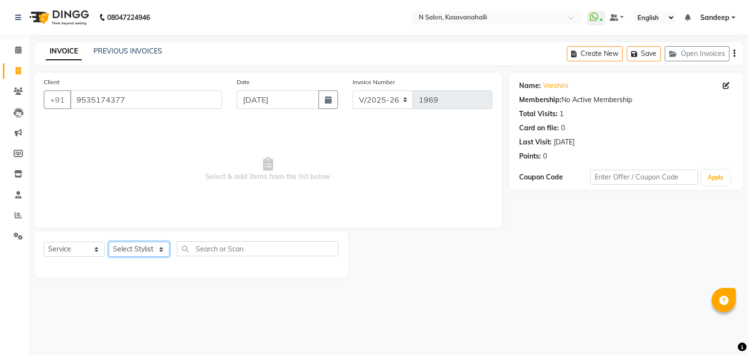
click at [148, 254] on select "Select Stylist Abisekh [PERSON_NAME] Choinam Karan Manju Owner [PERSON_NAME]" at bounding box center [139, 249] width 61 height 15
select select "78172"
click at [109, 242] on select "Select Stylist Abisekh [PERSON_NAME] Choinam Karan Manju Owner [PERSON_NAME]" at bounding box center [139, 249] width 61 height 15
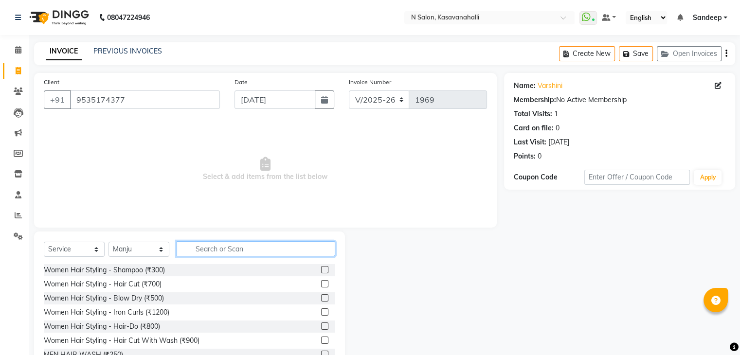
click at [218, 254] on input "text" at bounding box center [256, 248] width 159 height 15
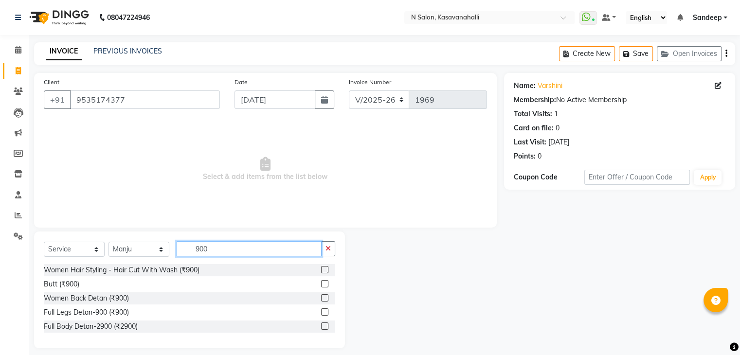
type input "900"
click at [323, 271] on label at bounding box center [324, 269] width 7 height 7
click at [323, 271] on input "checkbox" at bounding box center [324, 270] width 6 height 6
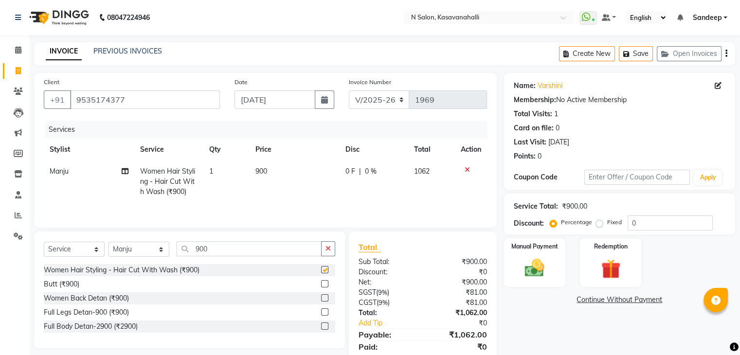
checkbox input "false"
click at [217, 244] on input "900" at bounding box center [249, 248] width 145 height 15
type input "9"
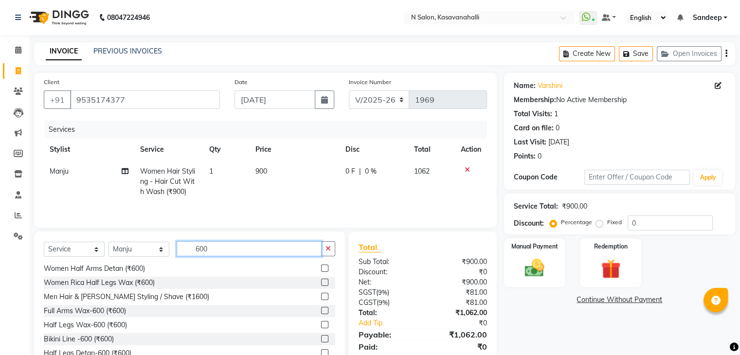
scroll to position [35, 0]
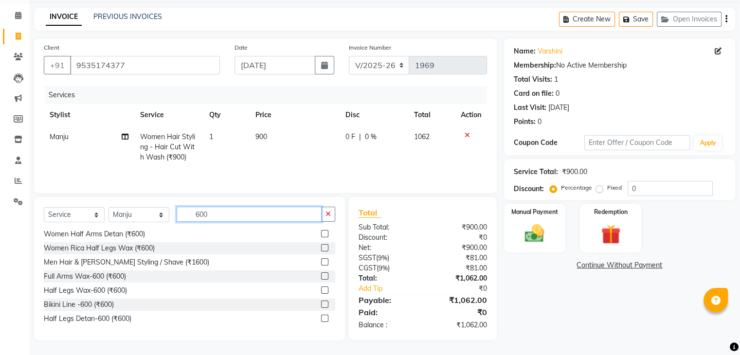
type input "600"
click at [321, 291] on label at bounding box center [324, 290] width 7 height 7
click at [321, 291] on input "checkbox" at bounding box center [324, 291] width 6 height 6
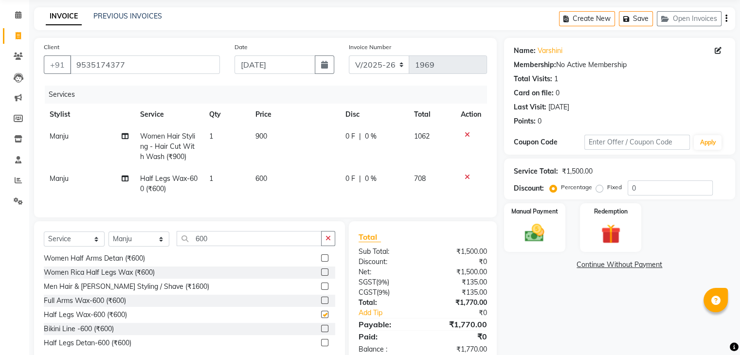
checkbox input "false"
click at [321, 304] on label at bounding box center [324, 300] width 7 height 7
click at [321, 304] on input "checkbox" at bounding box center [324, 301] width 6 height 6
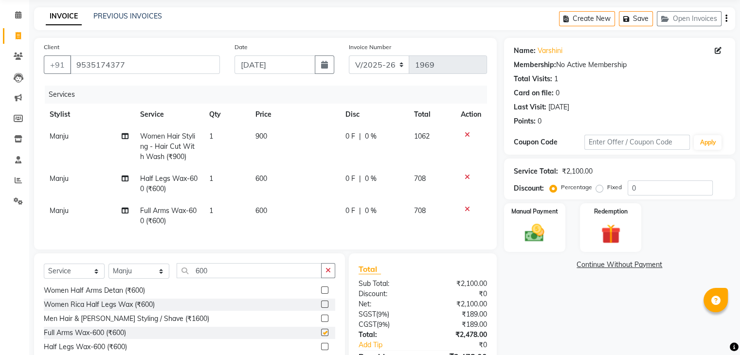
checkbox input "false"
click at [234, 278] on input "600" at bounding box center [249, 270] width 145 height 15
type input "6"
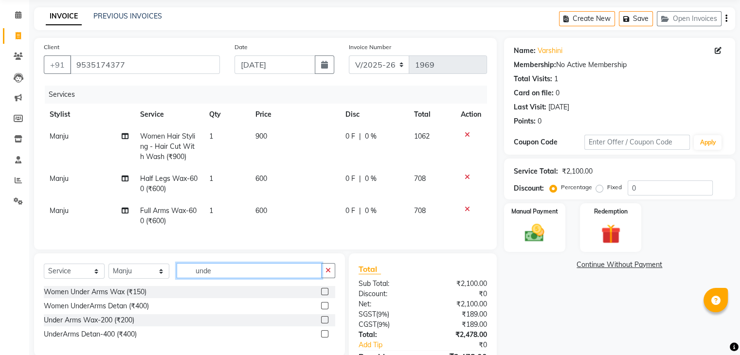
scroll to position [84, 0]
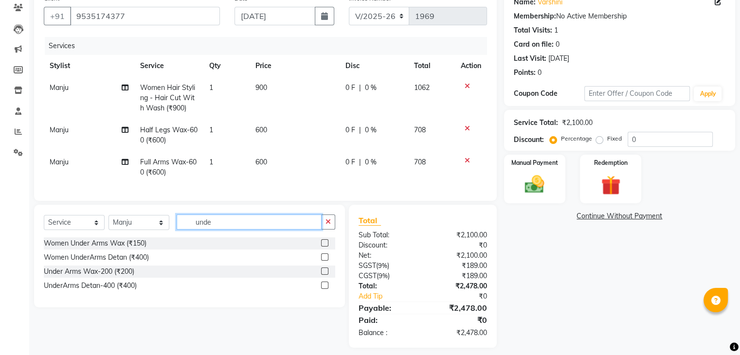
type input "unde"
click at [324, 275] on label at bounding box center [324, 271] width 7 height 7
click at [324, 275] on input "checkbox" at bounding box center [324, 272] width 6 height 6
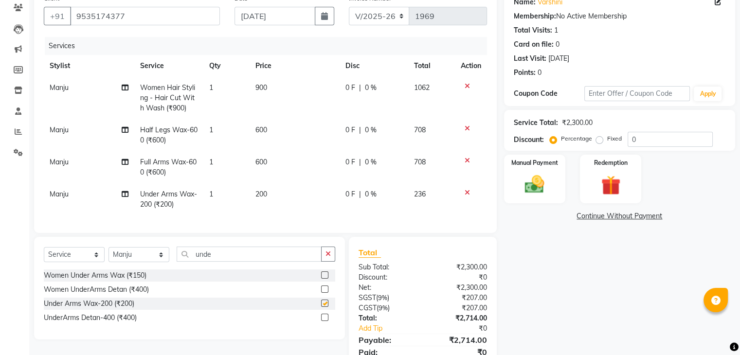
checkbox input "false"
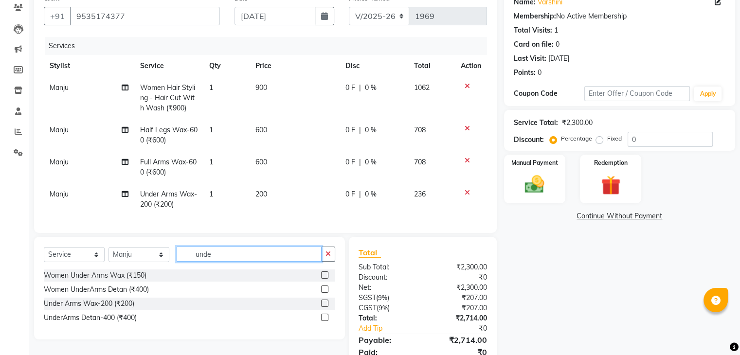
click at [240, 259] on input "unde" at bounding box center [249, 254] width 145 height 15
type input "u"
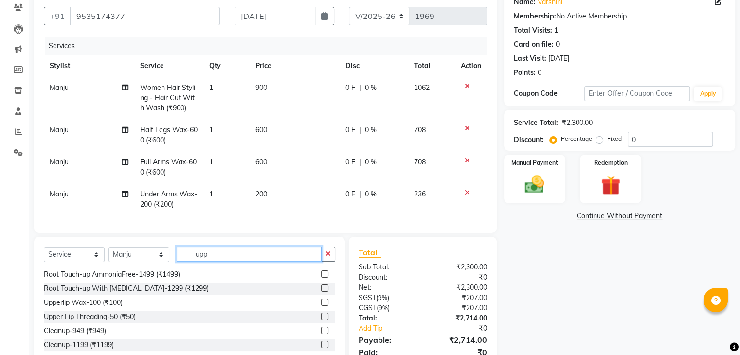
scroll to position [0, 0]
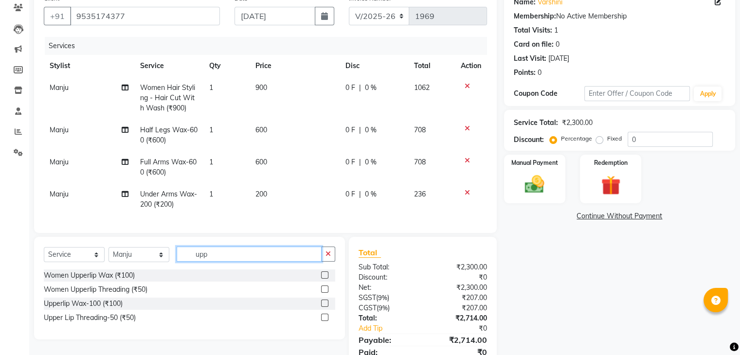
type input "upp"
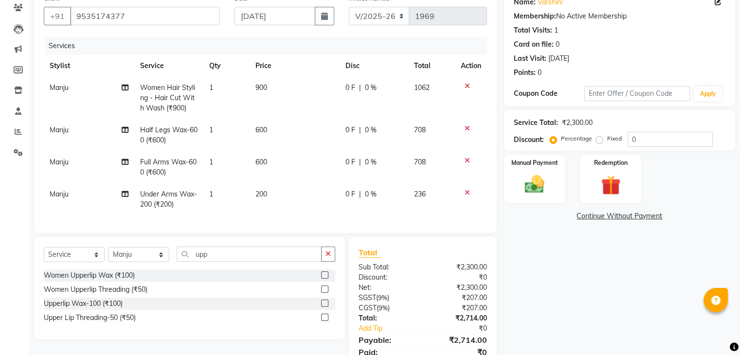
click at [325, 279] on label at bounding box center [324, 275] width 7 height 7
click at [325, 279] on input "checkbox" at bounding box center [324, 276] width 6 height 6
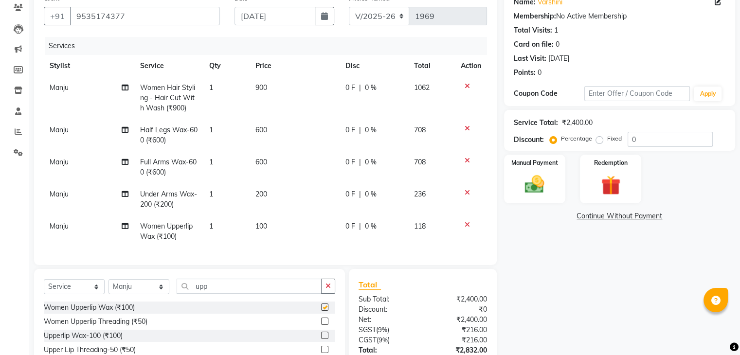
checkbox input "false"
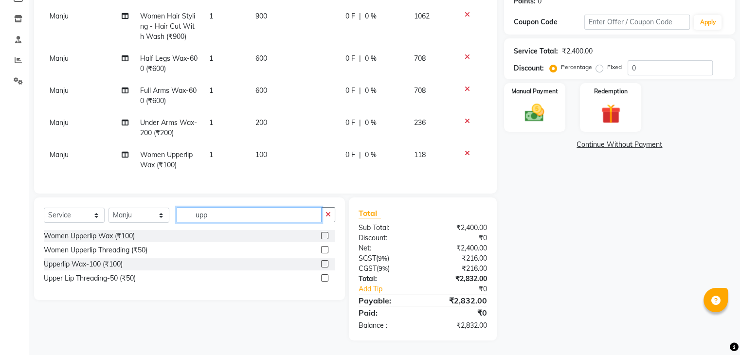
click at [225, 219] on input "upp" at bounding box center [249, 214] width 145 height 15
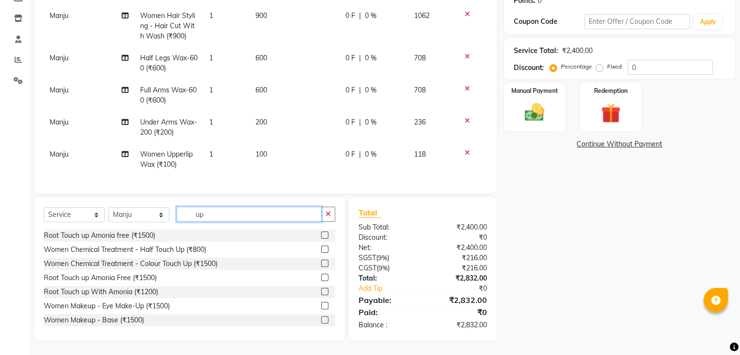
type input "u"
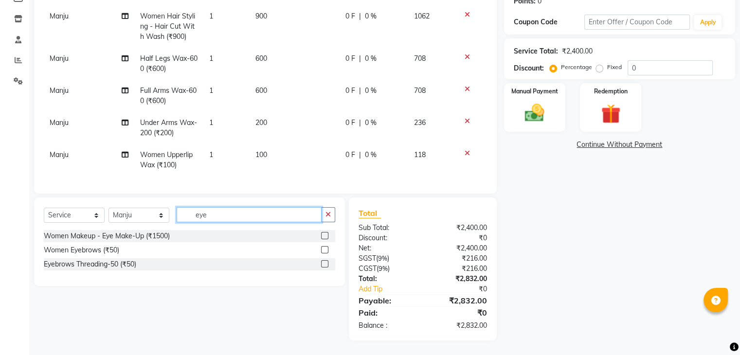
type input "eye"
click at [326, 266] on label at bounding box center [324, 263] width 7 height 7
click at [326, 266] on input "checkbox" at bounding box center [324, 264] width 6 height 6
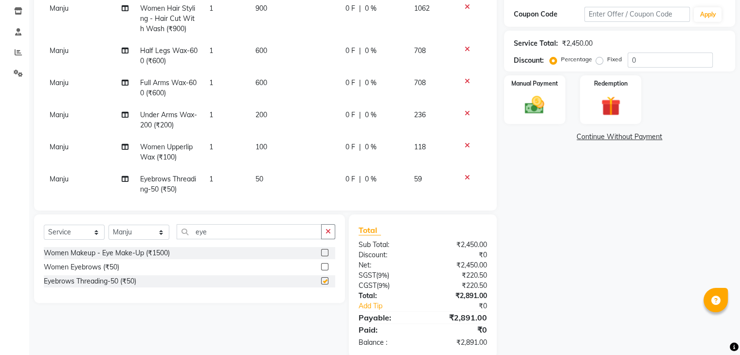
checkbox input "false"
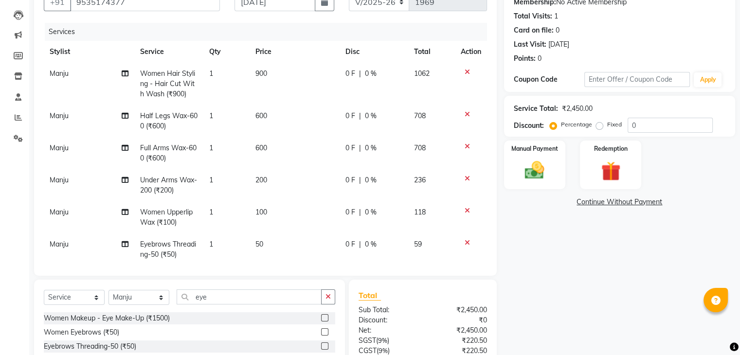
scroll to position [66, 0]
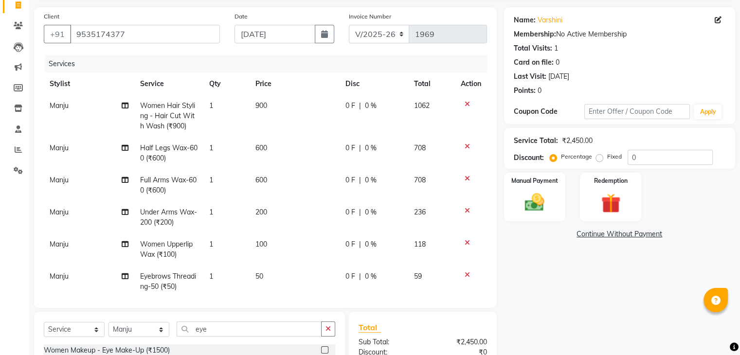
click at [277, 108] on td "900" at bounding box center [295, 116] width 90 height 42
select select "78172"
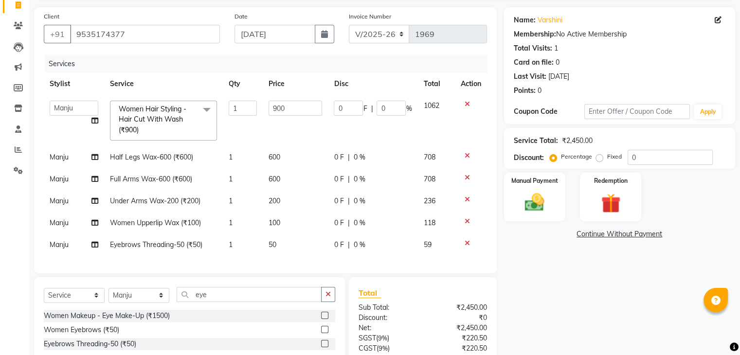
drag, startPoint x: 280, startPoint y: 162, endPoint x: 286, endPoint y: 170, distance: 9.7
click at [280, 162] on td "600" at bounding box center [295, 158] width 65 height 22
select select "78172"
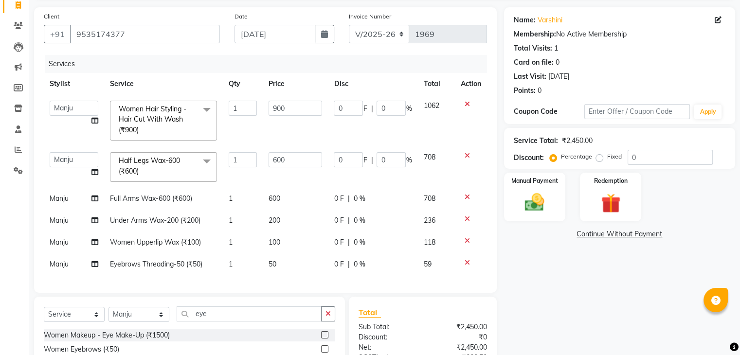
drag, startPoint x: 290, startPoint y: 185, endPoint x: 288, endPoint y: 199, distance: 14.3
click at [291, 185] on td "600" at bounding box center [295, 167] width 65 height 41
click at [288, 202] on td "600" at bounding box center [295, 199] width 65 height 22
select select "78172"
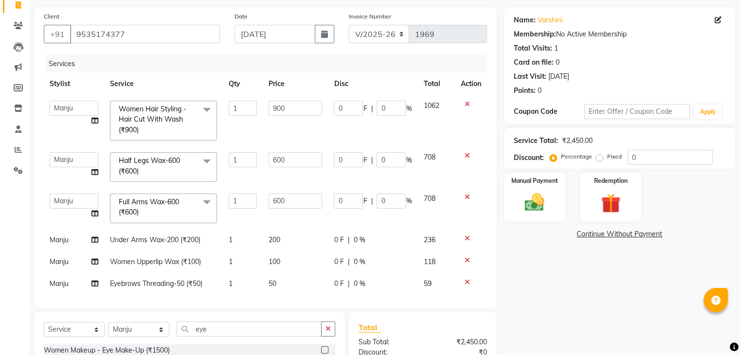
drag, startPoint x: 280, startPoint y: 244, endPoint x: 280, endPoint y: 265, distance: 21.4
click at [280, 244] on td "200" at bounding box center [295, 240] width 65 height 22
select select "78172"
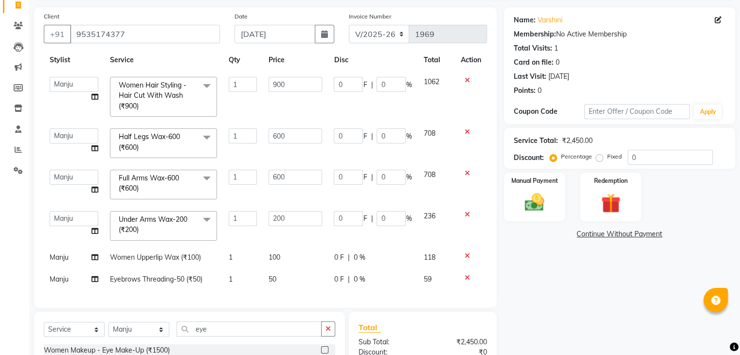
scroll to position [181, 0]
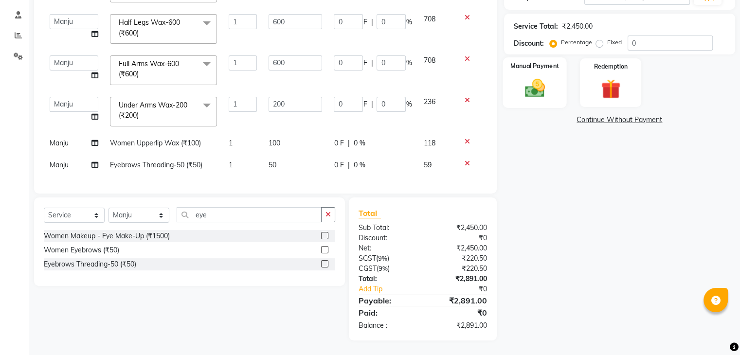
click at [551, 84] on img at bounding box center [534, 88] width 33 height 23
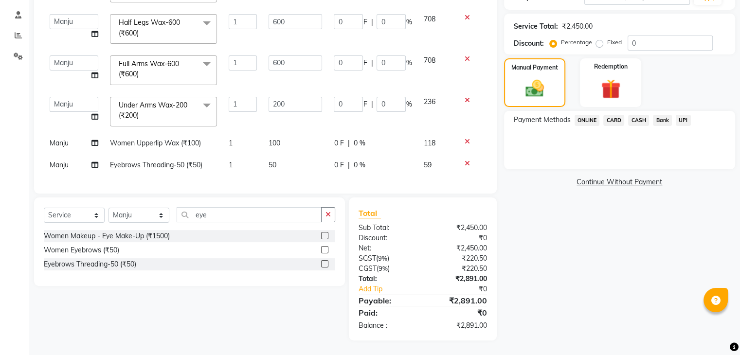
click at [617, 122] on span "CARD" at bounding box center [614, 120] width 21 height 11
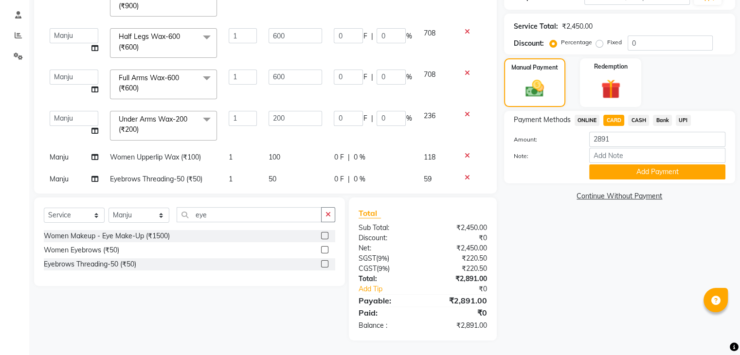
scroll to position [0, 0]
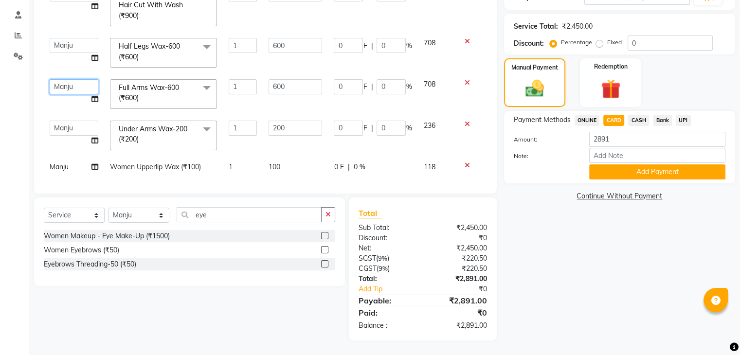
click at [58, 88] on select "[PERSON_NAME] [PERSON_NAME] Choinam [PERSON_NAME] Owner [PERSON_NAME]" at bounding box center [74, 86] width 49 height 15
select select "88552"
click at [69, 130] on select "[PERSON_NAME] [PERSON_NAME] Choinam [PERSON_NAME] Owner [PERSON_NAME]" at bounding box center [74, 128] width 49 height 15
select select "88552"
click at [66, 166] on span "Manju" at bounding box center [59, 167] width 19 height 9
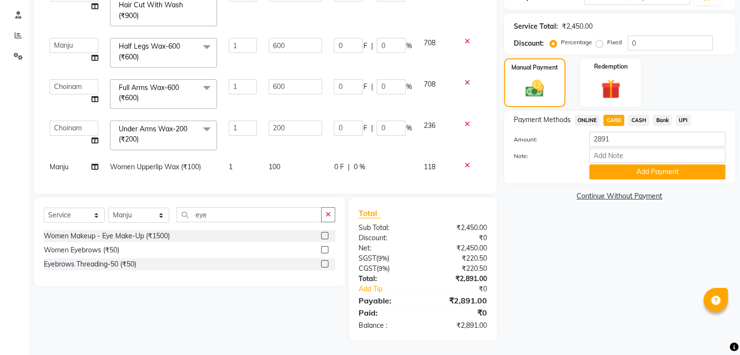
select select "78172"
click at [64, 169] on select "[PERSON_NAME] [PERSON_NAME] Choinam [PERSON_NAME] Owner [PERSON_NAME]" at bounding box center [74, 169] width 49 height 15
select select "88552"
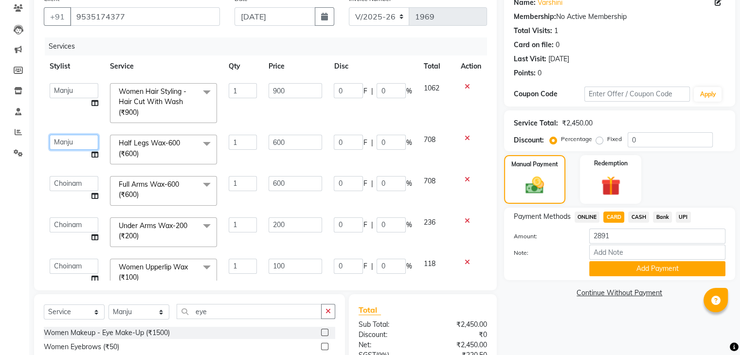
click at [66, 147] on select "[PERSON_NAME] [PERSON_NAME] Choinam [PERSON_NAME] Owner [PERSON_NAME]" at bounding box center [74, 142] width 49 height 15
select select "88552"
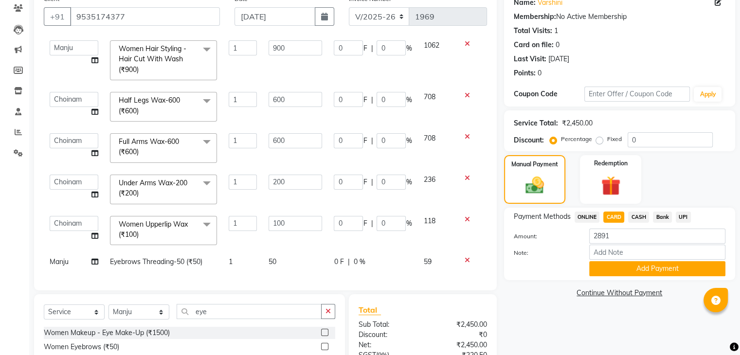
scroll to position [181, 0]
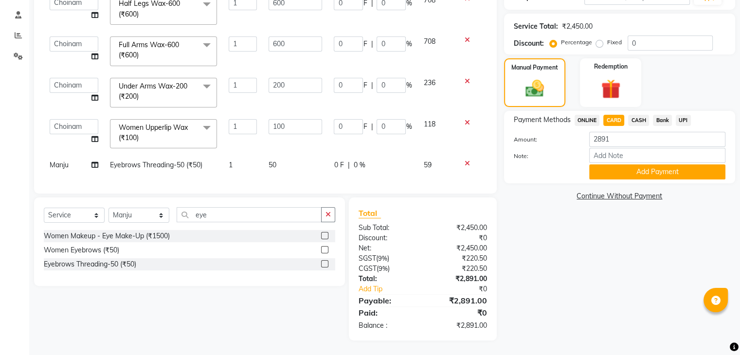
click at [650, 172] on button "Add Payment" at bounding box center [658, 172] width 136 height 15
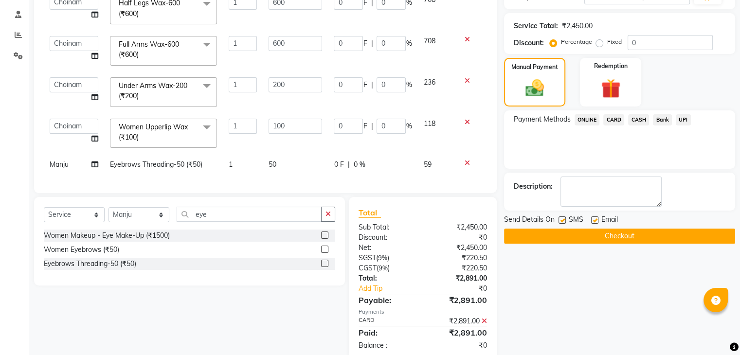
click at [602, 234] on button "Checkout" at bounding box center [619, 236] width 231 height 15
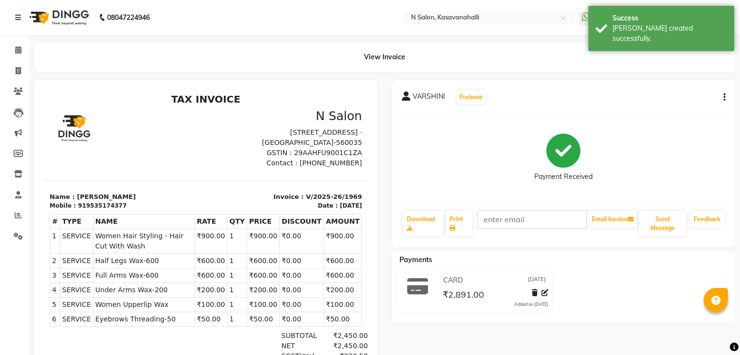
click at [724, 103] on div "VARSHINI Prebook" at bounding box center [564, 98] width 324 height 16
click at [721, 95] on button "button" at bounding box center [723, 97] width 6 height 10
click at [665, 101] on div "Edit Item Staff" at bounding box center [676, 98] width 67 height 12
select select
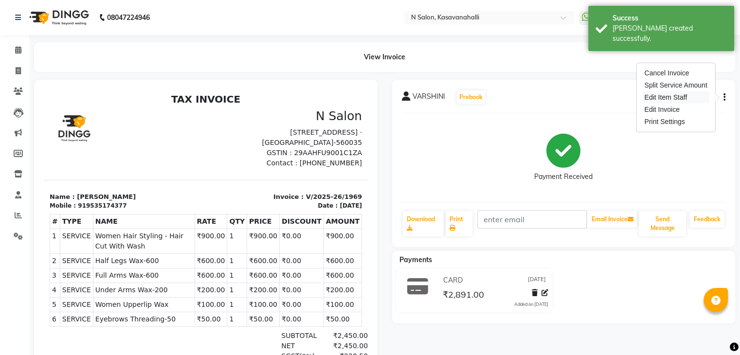
select select
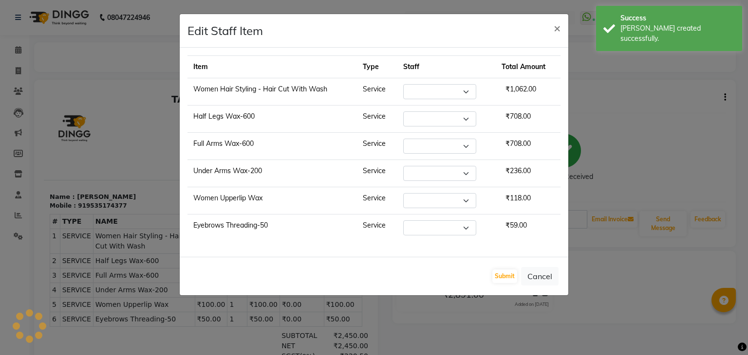
select select "78172"
select select "88552"
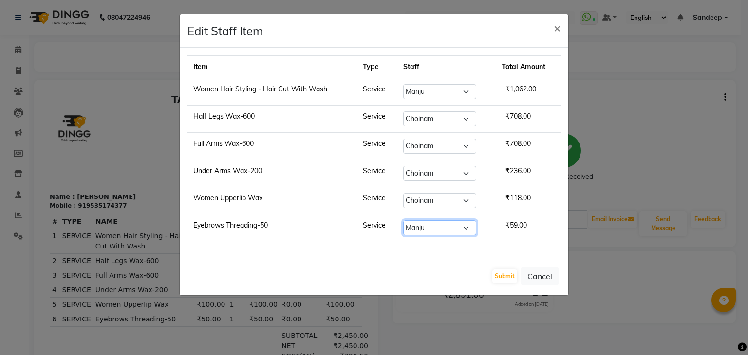
click at [465, 224] on select "Select [PERSON_NAME] [PERSON_NAME] [PERSON_NAME] Owner [PERSON_NAME]" at bounding box center [439, 228] width 73 height 15
select select "88552"
click at [403, 221] on select "Select [PERSON_NAME] [PERSON_NAME] [PERSON_NAME] Owner [PERSON_NAME]" at bounding box center [439, 228] width 73 height 15
click at [508, 275] on button "Submit" at bounding box center [504, 277] width 25 height 14
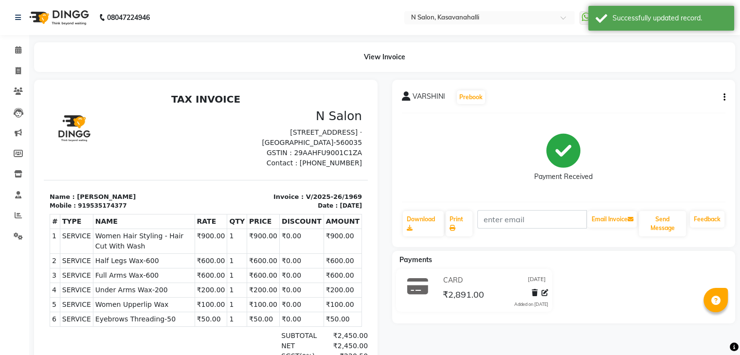
click at [724, 97] on icon "button" at bounding box center [725, 97] width 2 height 0
click at [655, 98] on div "Edit Item Staff" at bounding box center [676, 98] width 67 height 12
select select "78172"
select select "88552"
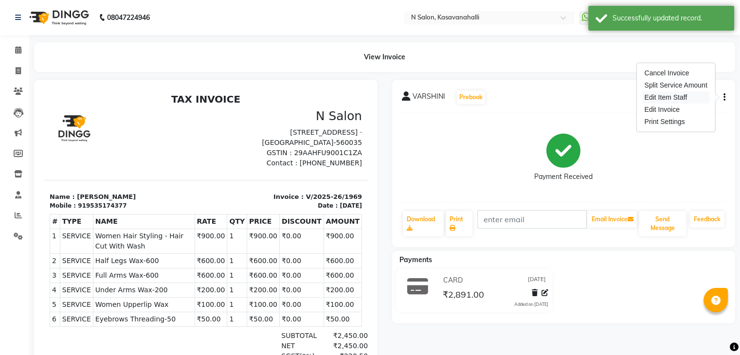
select select "88552"
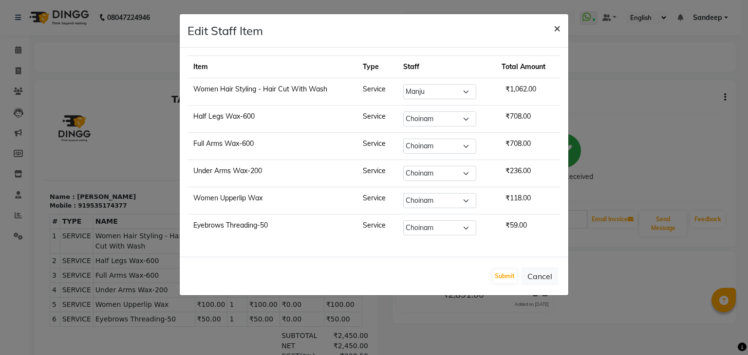
click at [555, 23] on span "×" at bounding box center [557, 27] width 7 height 15
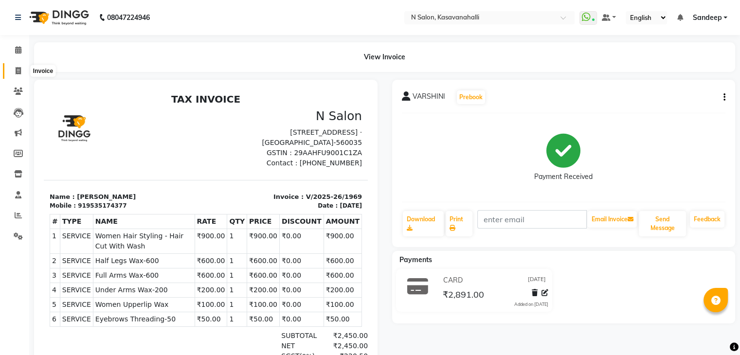
click at [18, 69] on icon at bounding box center [18, 70] width 5 height 7
select select "7111"
select select "service"
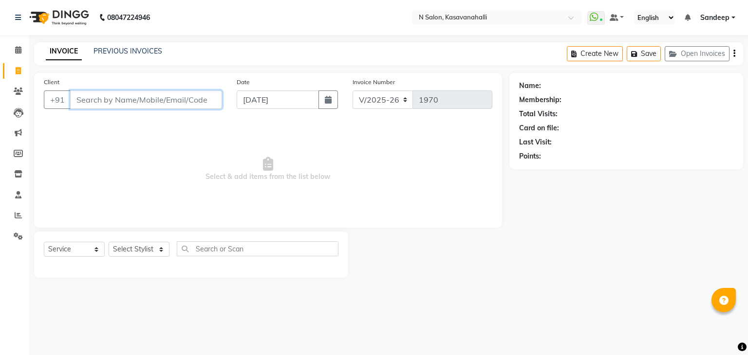
click at [102, 107] on input "Client" at bounding box center [146, 100] width 152 height 18
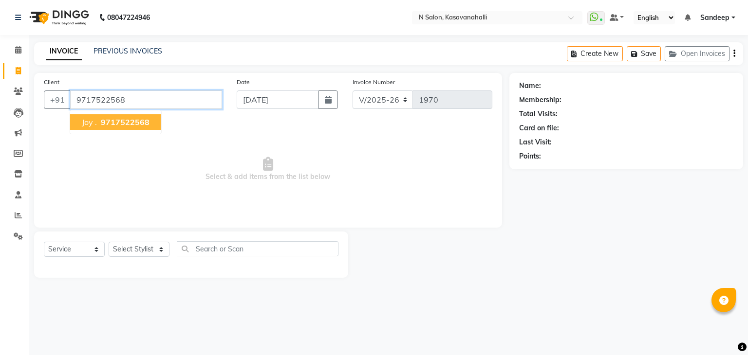
type input "9717522568"
select select "1: Object"
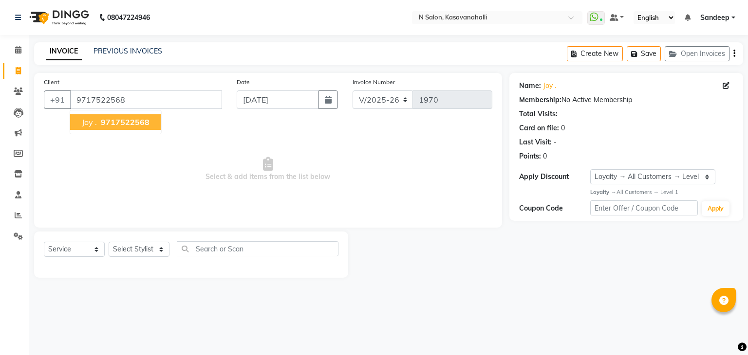
click at [111, 129] on button "Joy . 9717522568" at bounding box center [115, 122] width 91 height 16
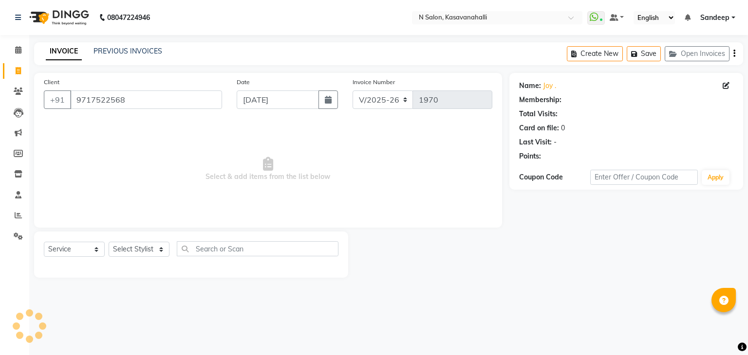
select select "1: Object"
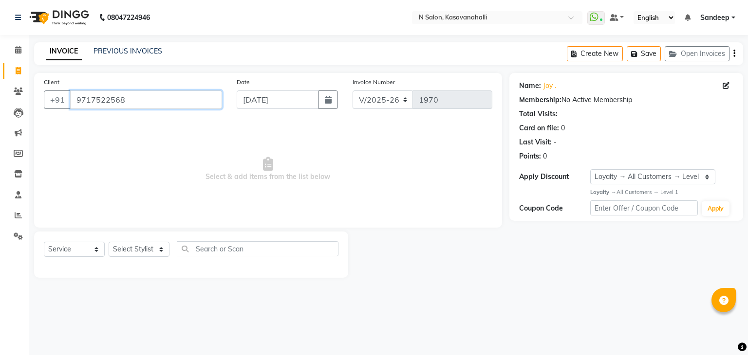
click at [164, 107] on input "9717522568" at bounding box center [146, 100] width 152 height 18
drag, startPoint x: 82, startPoint y: 251, endPoint x: 77, endPoint y: 246, distance: 7.2
click at [82, 250] on select "Select Service Product Membership Package Voucher Prepaid Gift Card" at bounding box center [74, 249] width 61 height 15
click at [44, 242] on select "Select Service Product Membership Package Voucher Prepaid Gift Card" at bounding box center [74, 249] width 61 height 15
drag, startPoint x: 168, startPoint y: 246, endPoint x: 162, endPoint y: 251, distance: 8.4
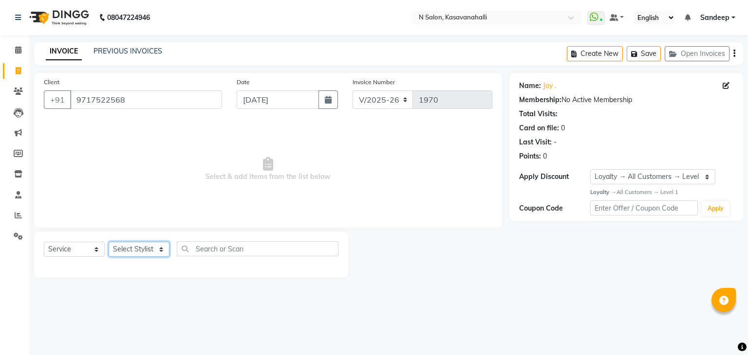
click at [166, 247] on select "Select Stylist Abisekh [PERSON_NAME] Choinam Karan Manju Owner [PERSON_NAME]" at bounding box center [139, 249] width 61 height 15
select select "78172"
click at [109, 242] on select "Select Stylist Abisekh [PERSON_NAME] Choinam Karan Manju Owner [PERSON_NAME]" at bounding box center [139, 249] width 61 height 15
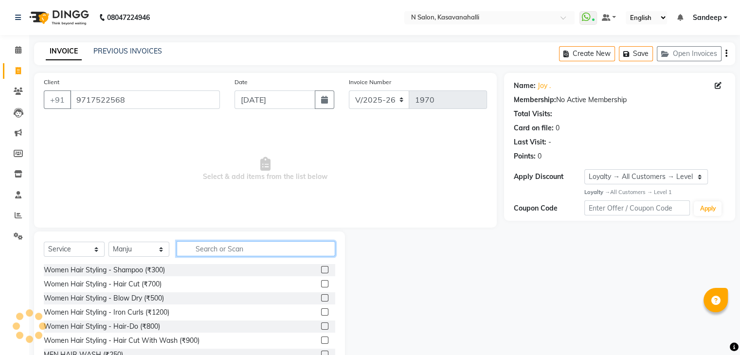
click at [237, 248] on input "text" at bounding box center [256, 248] width 159 height 15
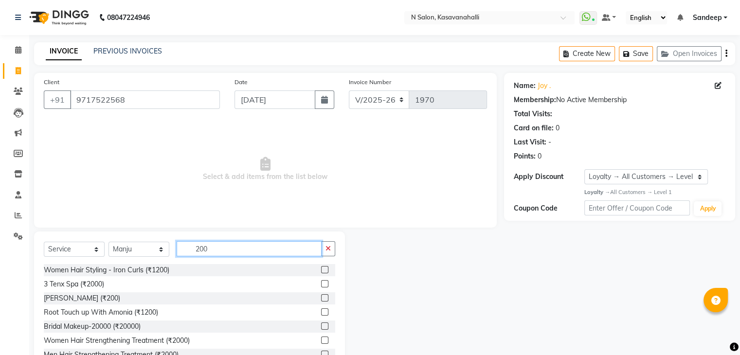
type input "200"
click at [321, 298] on label at bounding box center [324, 298] width 7 height 7
click at [321, 298] on input "checkbox" at bounding box center [324, 299] width 6 height 6
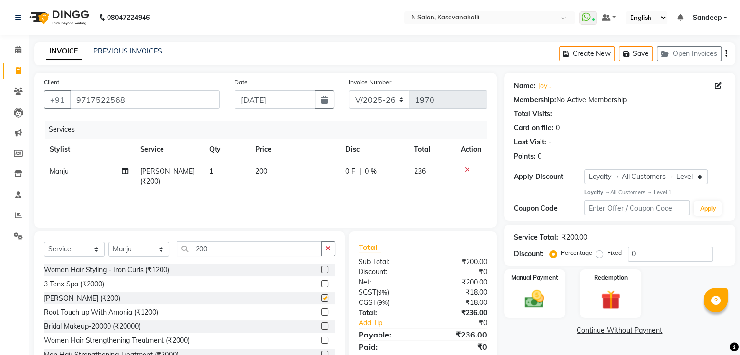
checkbox input "false"
click at [541, 300] on img at bounding box center [534, 299] width 33 height 23
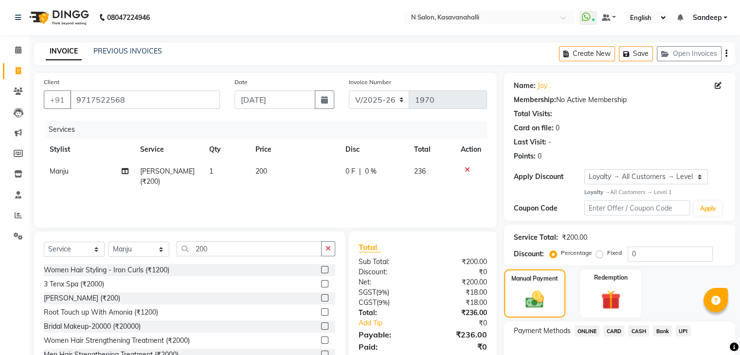
scroll to position [59, 0]
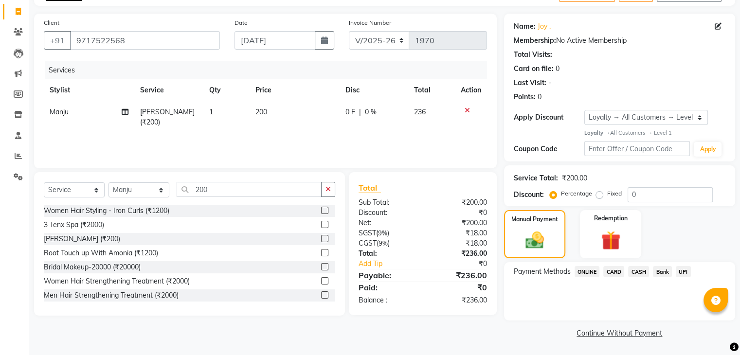
click at [614, 272] on span "CARD" at bounding box center [614, 271] width 21 height 11
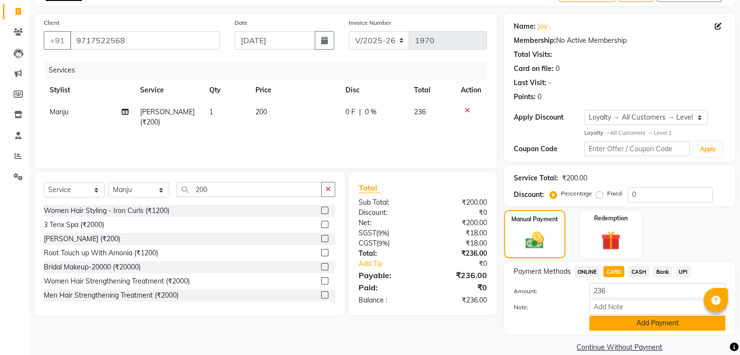
scroll to position [74, 0]
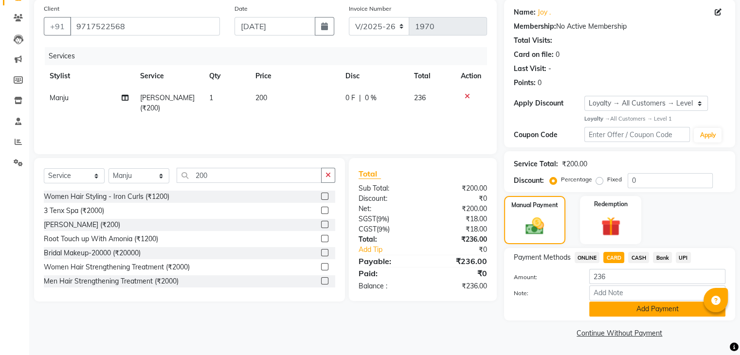
click at [622, 305] on button "Add Payment" at bounding box center [658, 309] width 136 height 15
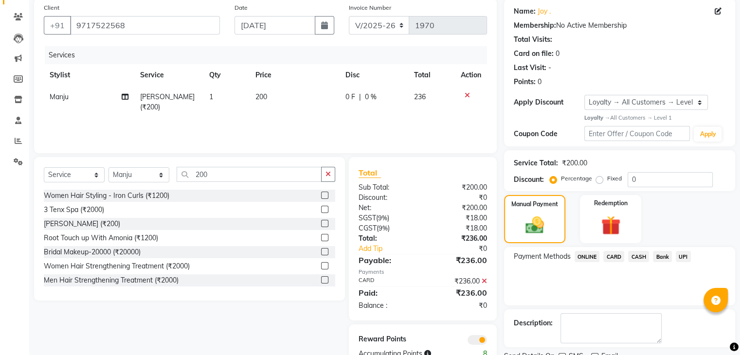
scroll to position [114, 0]
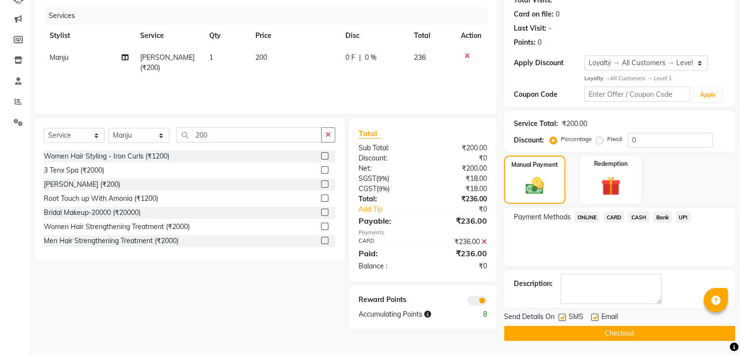
click at [606, 336] on button "Checkout" at bounding box center [619, 333] width 231 height 15
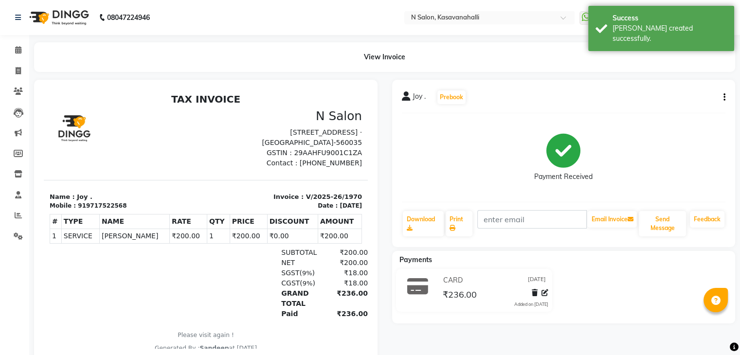
click at [251, 48] on div "View Invoice" at bounding box center [385, 57] width 702 height 30
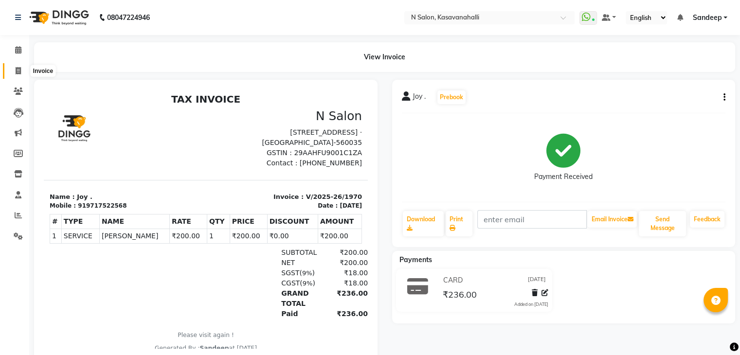
click at [16, 72] on span at bounding box center [18, 71] width 17 height 11
select select "7111"
select select "service"
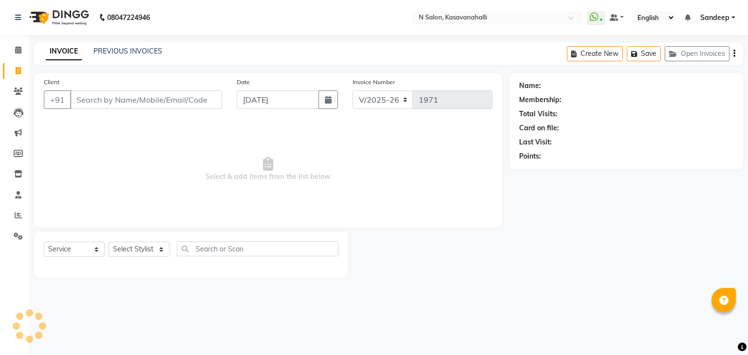
click at [138, 106] on input "Client" at bounding box center [146, 100] width 152 height 18
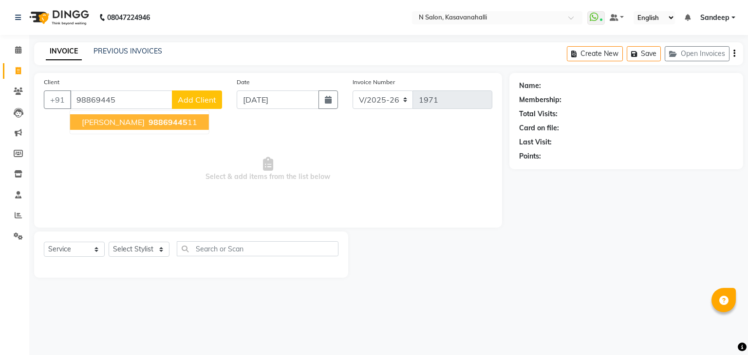
click at [124, 128] on button "[PERSON_NAME] 98869445 11" at bounding box center [139, 122] width 139 height 16
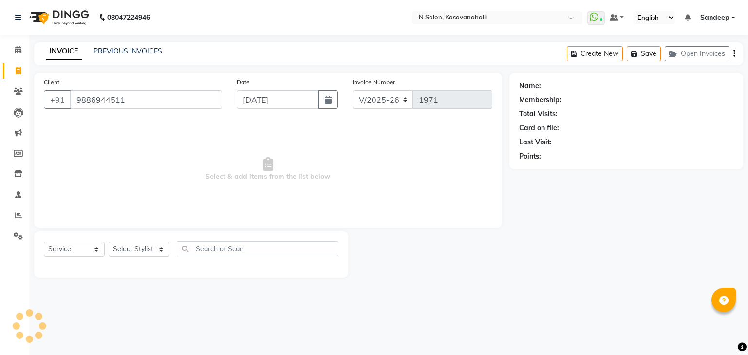
type input "9886944511"
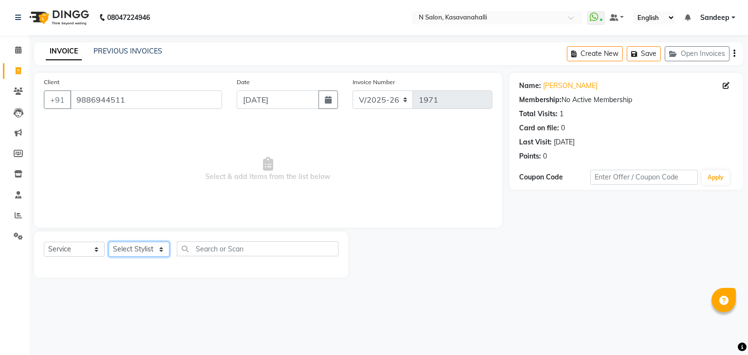
click at [127, 253] on select "Select Stylist Abisekh [PERSON_NAME] Choinam Karan Manju Owner [PERSON_NAME]" at bounding box center [139, 249] width 61 height 15
select select "86728"
click at [109, 242] on select "Select Stylist Abisekh [PERSON_NAME] Choinam Karan Manju Owner [PERSON_NAME]" at bounding box center [139, 249] width 61 height 15
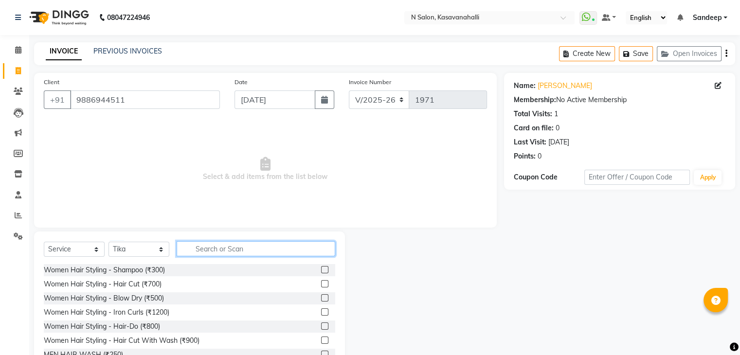
click at [217, 250] on input "text" at bounding box center [256, 248] width 159 height 15
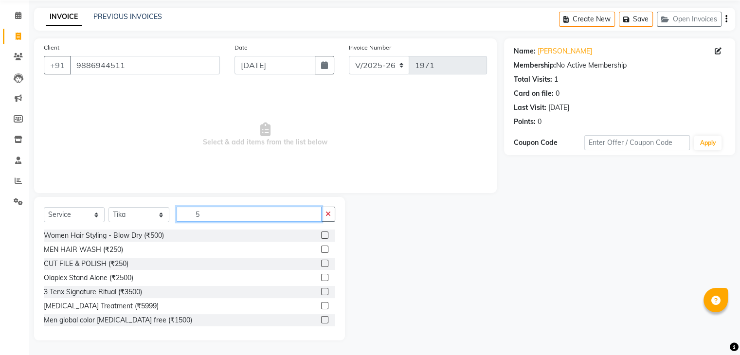
drag, startPoint x: 223, startPoint y: 215, endPoint x: 218, endPoint y: 216, distance: 4.9
click at [219, 216] on input "5" at bounding box center [249, 214] width 145 height 15
type input "5"
click at [243, 218] on input "5" at bounding box center [249, 214] width 145 height 15
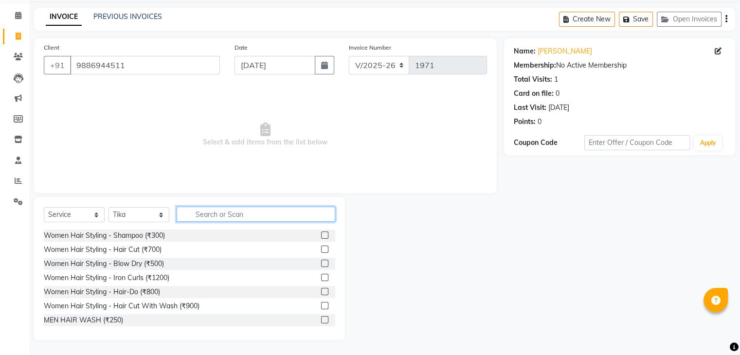
click at [220, 217] on input "text" at bounding box center [256, 214] width 159 height 15
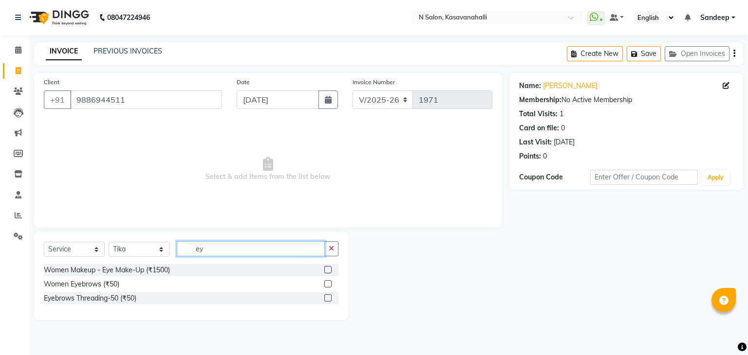
type input "ey"
click at [327, 287] on label at bounding box center [327, 283] width 7 height 7
click at [327, 287] on input "checkbox" at bounding box center [327, 284] width 6 height 6
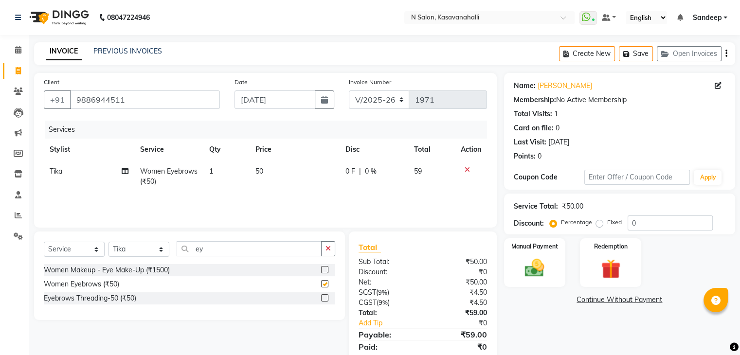
checkbox input "false"
click at [539, 271] on img at bounding box center [534, 268] width 33 height 23
click at [532, 281] on div "Manual Payment" at bounding box center [535, 263] width 64 height 50
click at [615, 299] on span "CARD" at bounding box center [614, 300] width 21 height 11
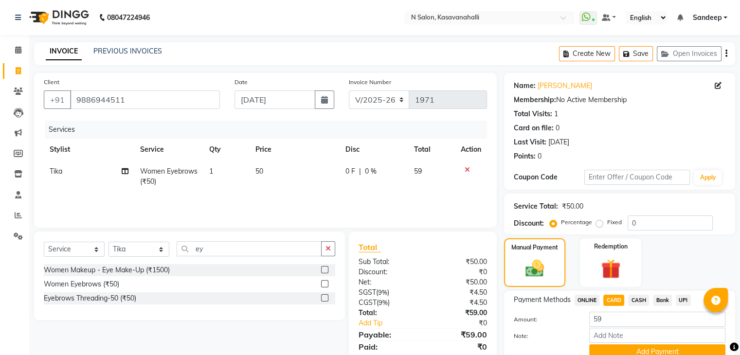
scroll to position [43, 0]
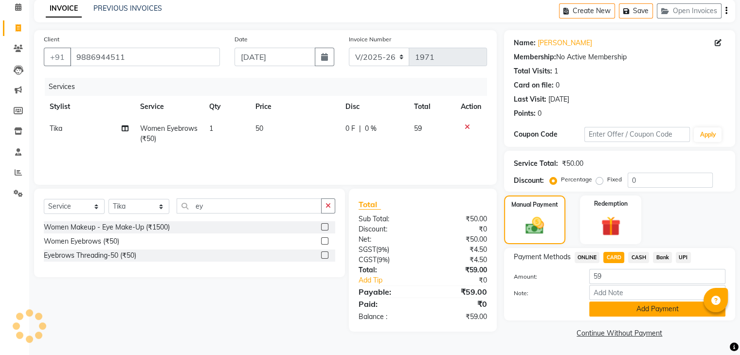
click at [638, 309] on button "Add Payment" at bounding box center [658, 309] width 136 height 15
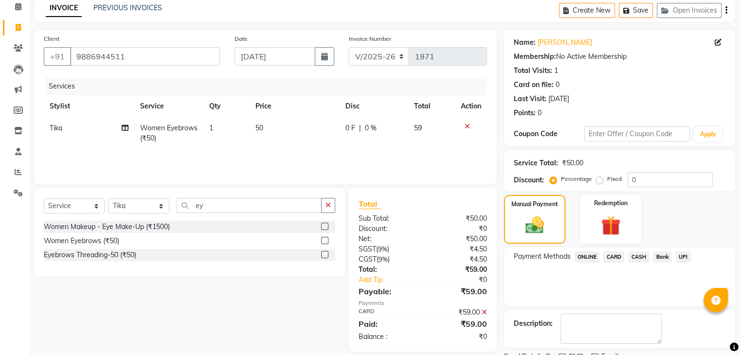
scroll to position [83, 0]
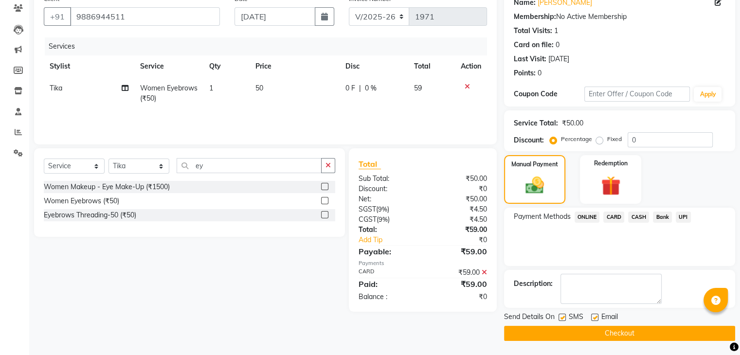
click at [597, 333] on button "Checkout" at bounding box center [619, 333] width 231 height 15
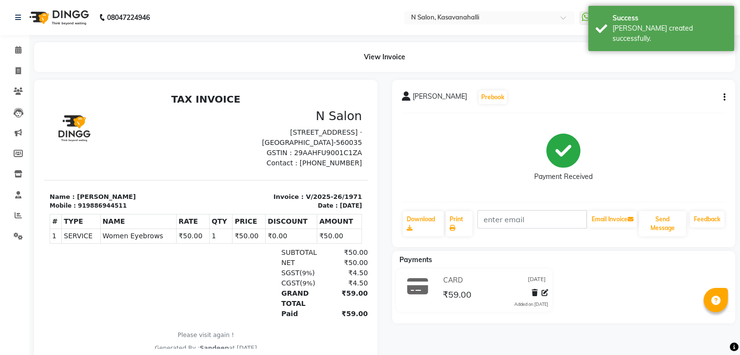
click at [286, 28] on nav "08047224946 Select Location × [GEOGRAPHIC_DATA], [GEOGRAPHIC_DATA] WhatsApp Sta…" at bounding box center [370, 17] width 740 height 35
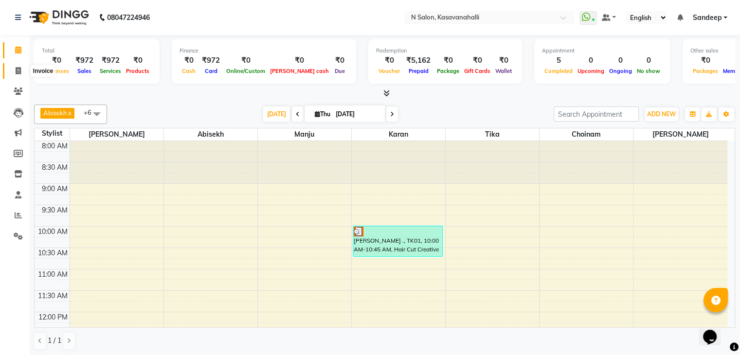
drag, startPoint x: 19, startPoint y: 71, endPoint x: 18, endPoint y: 63, distance: 7.9
click at [18, 70] on icon at bounding box center [18, 70] width 5 height 7
select select "service"
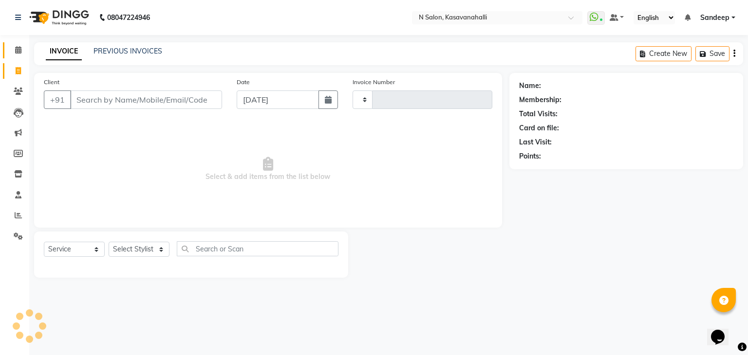
type input "1967"
select select "7111"
click at [16, 50] on icon at bounding box center [18, 49] width 6 height 7
